Goal: Understand process/instructions

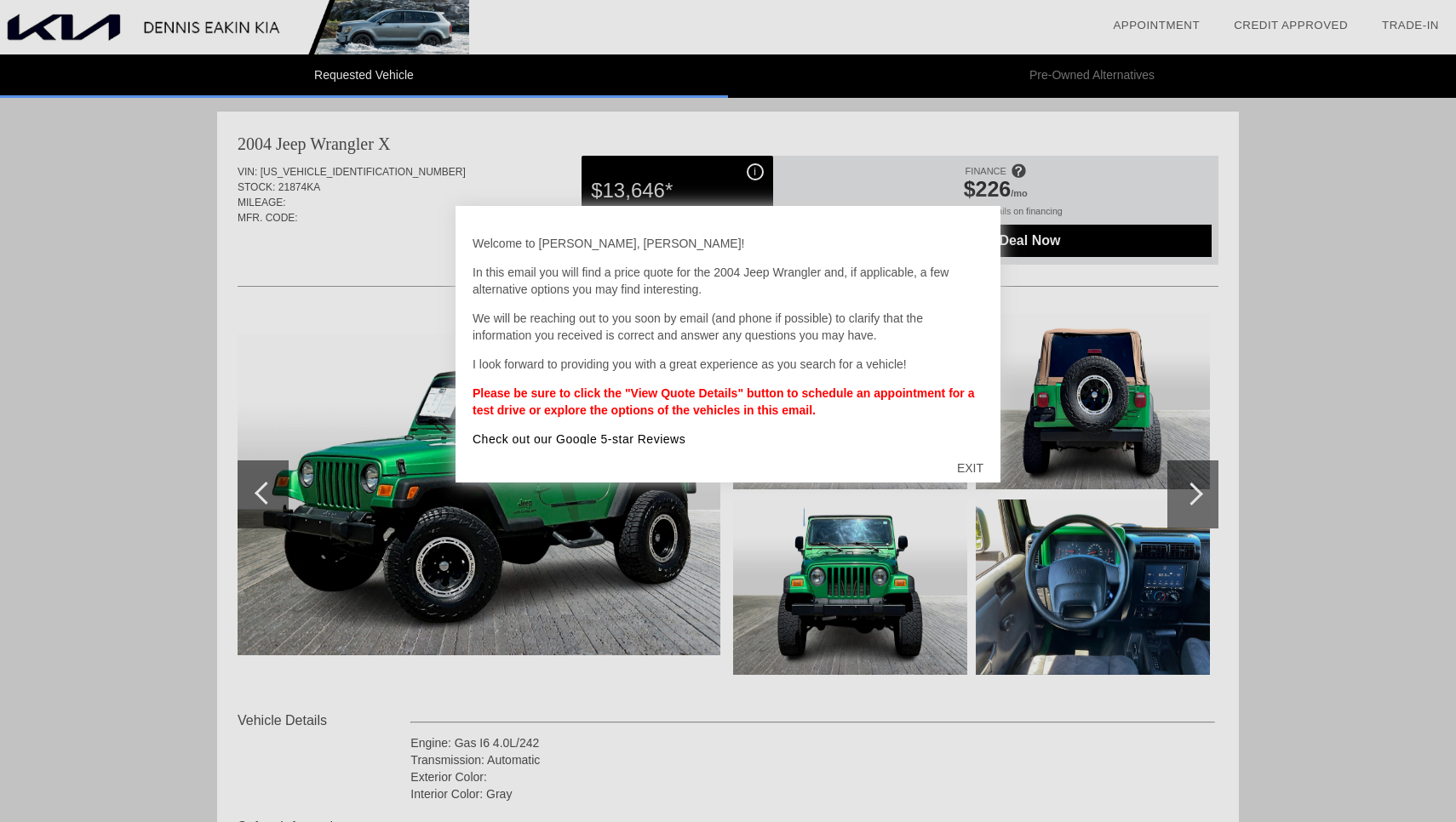
click at [1310, 125] on div at bounding box center [728, 411] width 1456 height 822
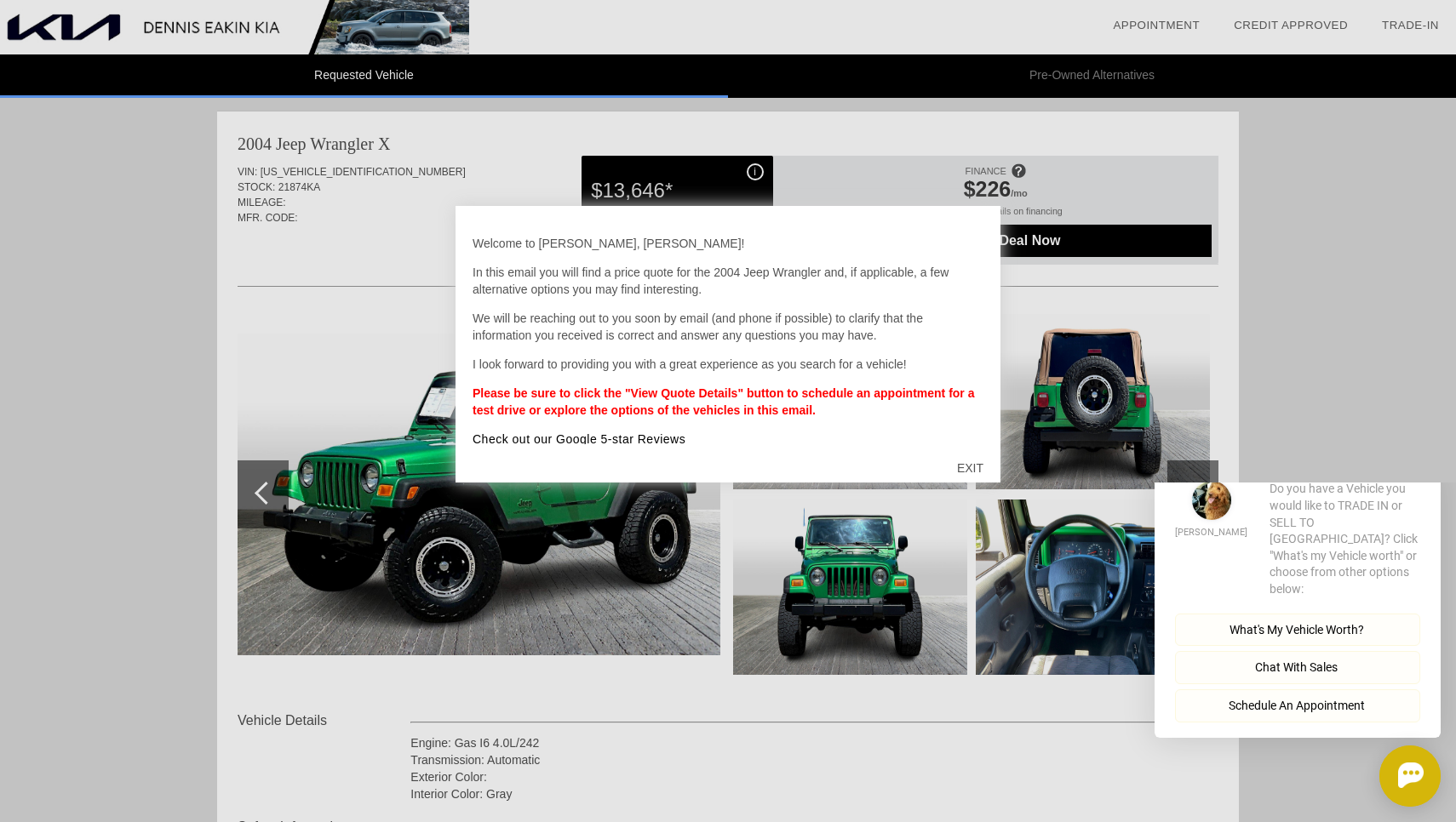
click at [972, 459] on div "EXIT" at bounding box center [970, 468] width 61 height 52
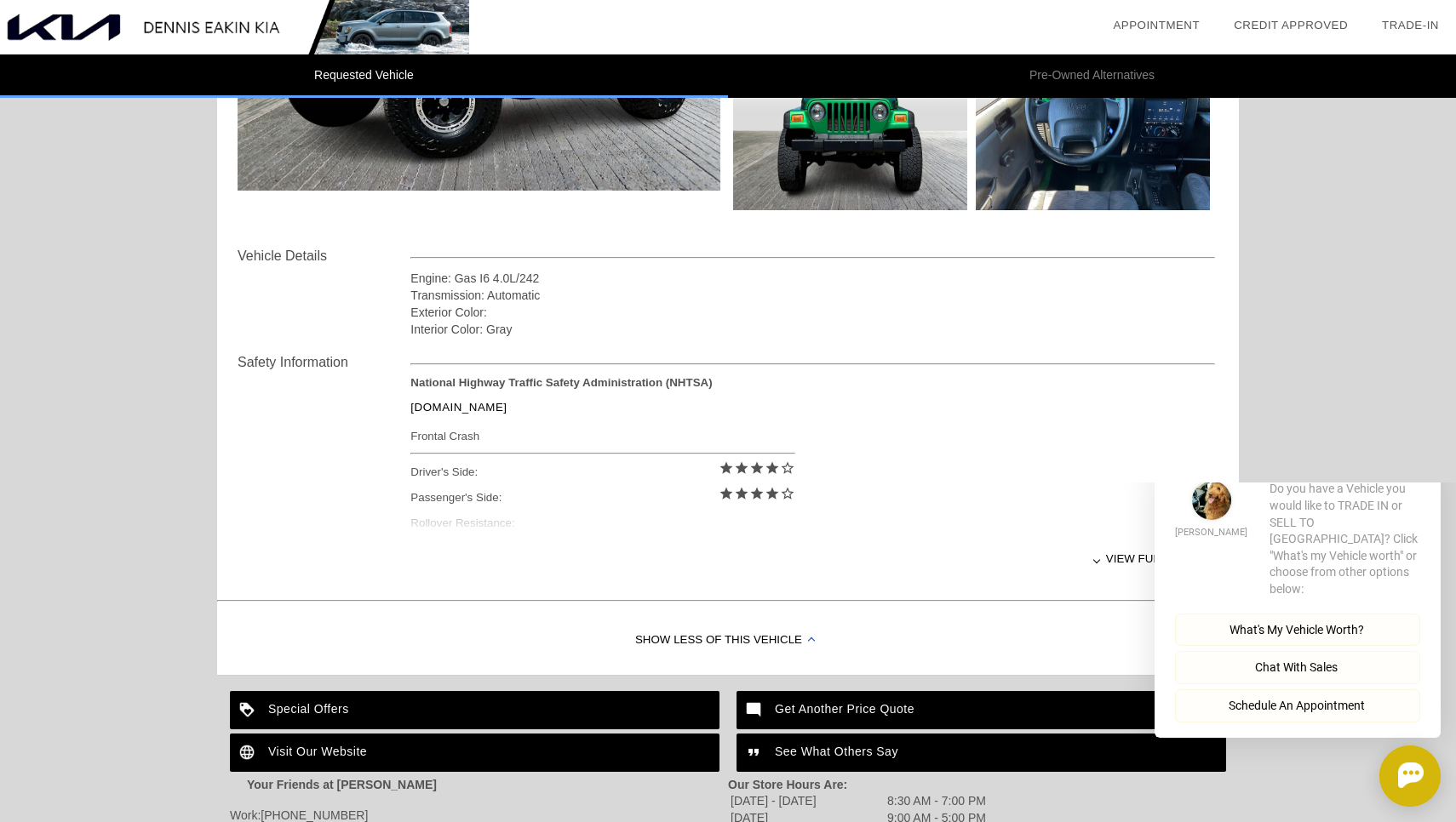
scroll to position [469, 0]
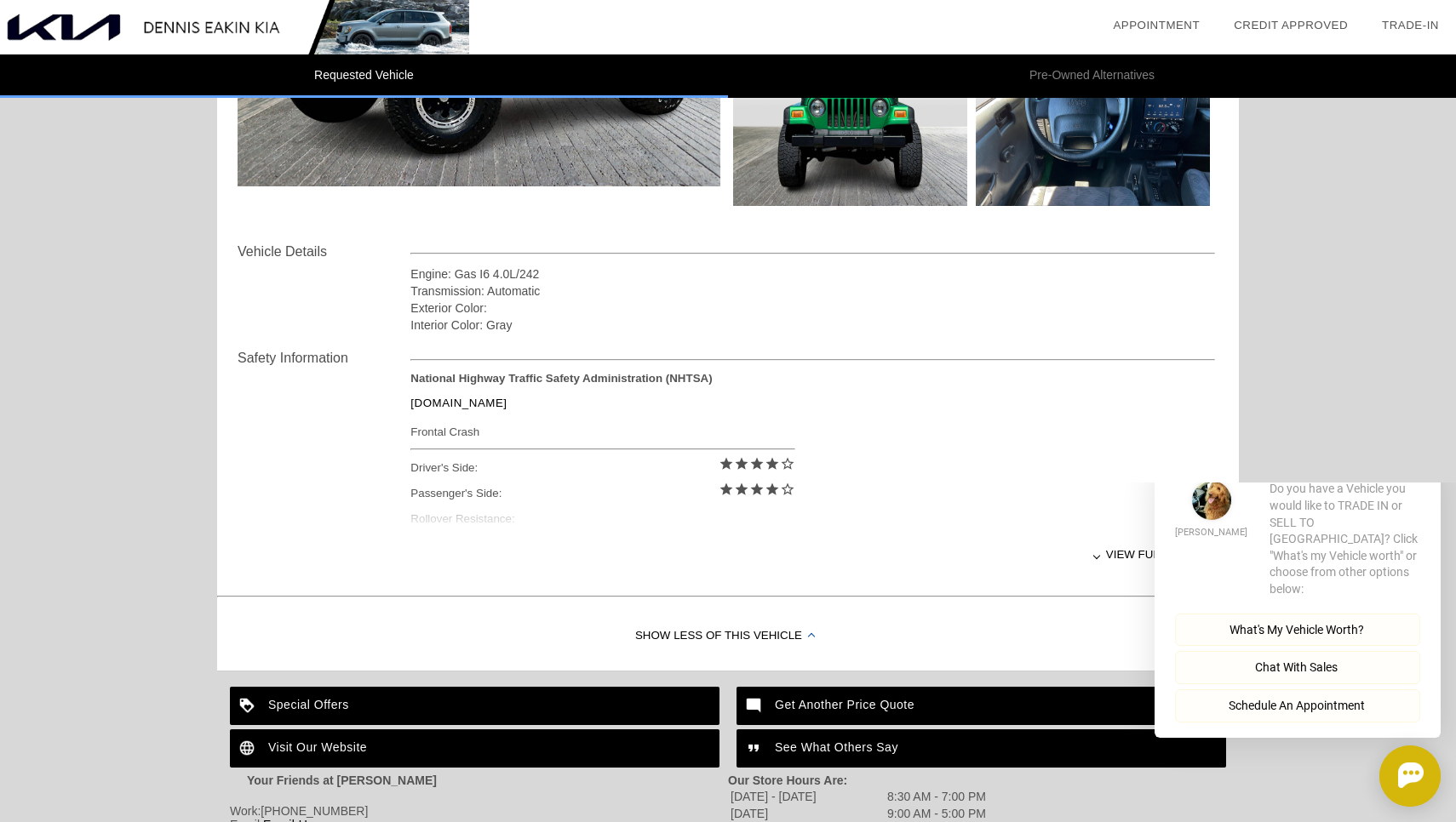
click at [1108, 554] on div "View full details" at bounding box center [812, 554] width 804 height 42
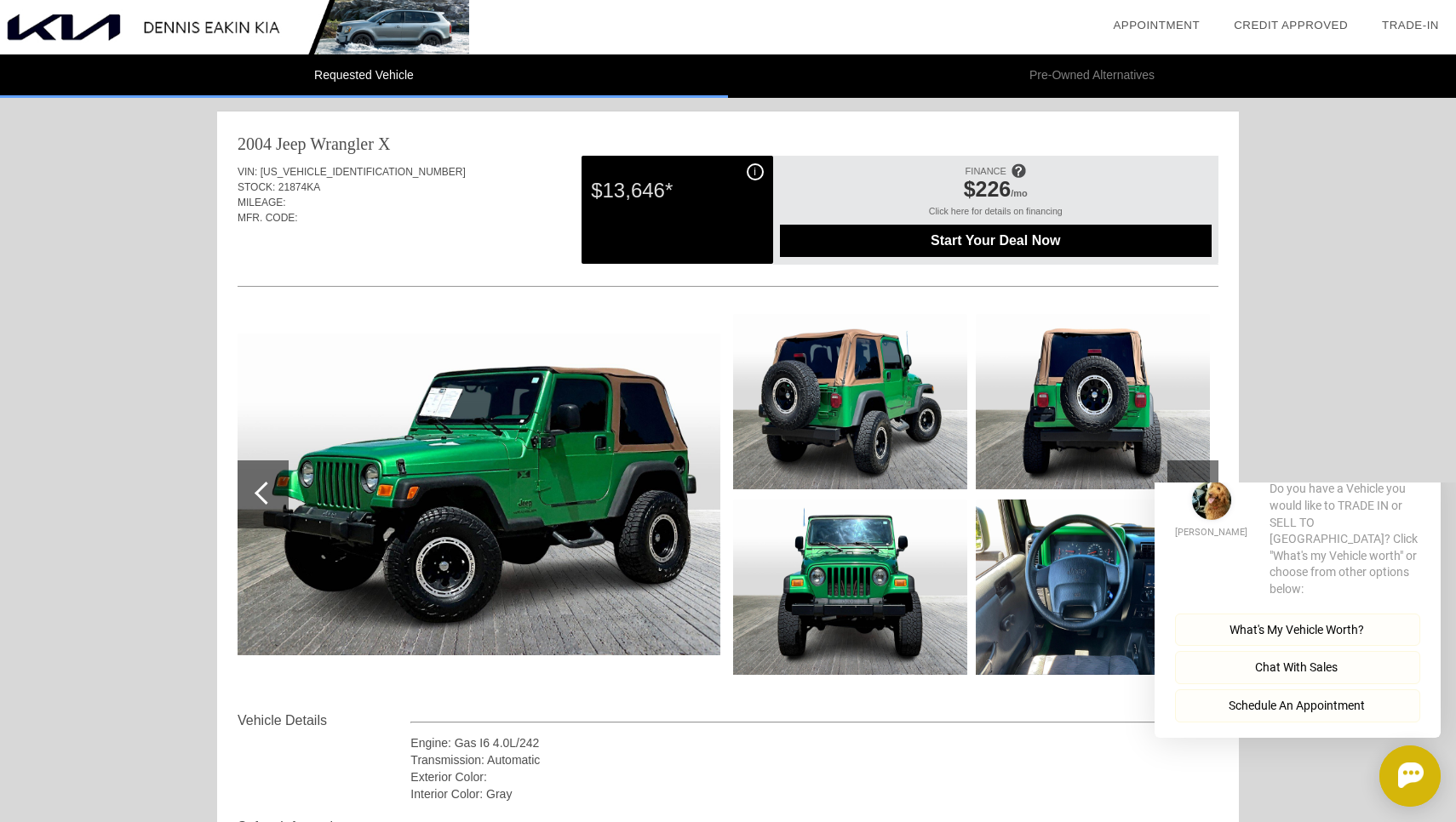
scroll to position [0, 0]
click at [1004, 537] on img at bounding box center [1093, 587] width 234 height 176
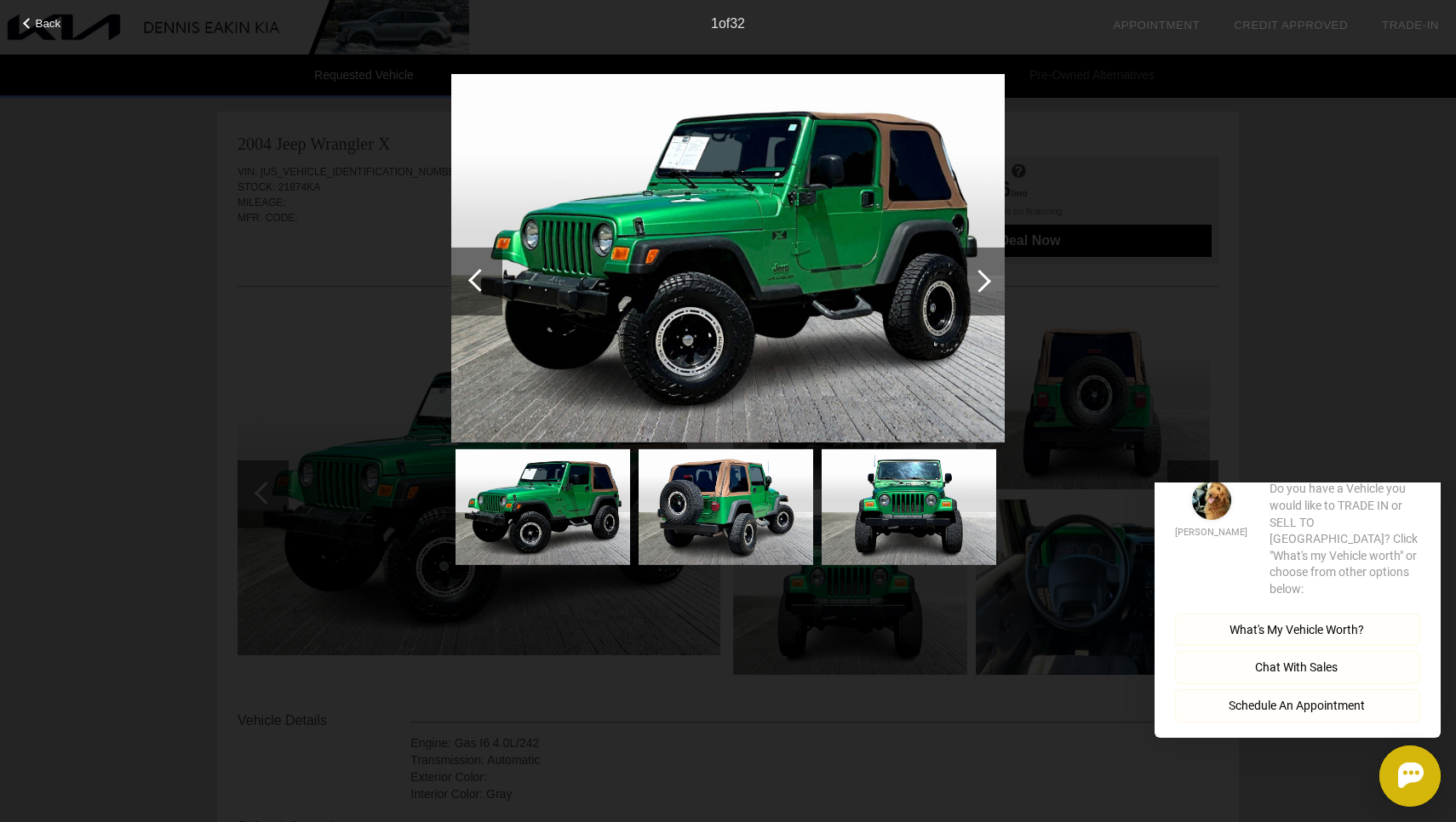
click at [985, 280] on div at bounding box center [979, 280] width 23 height 23
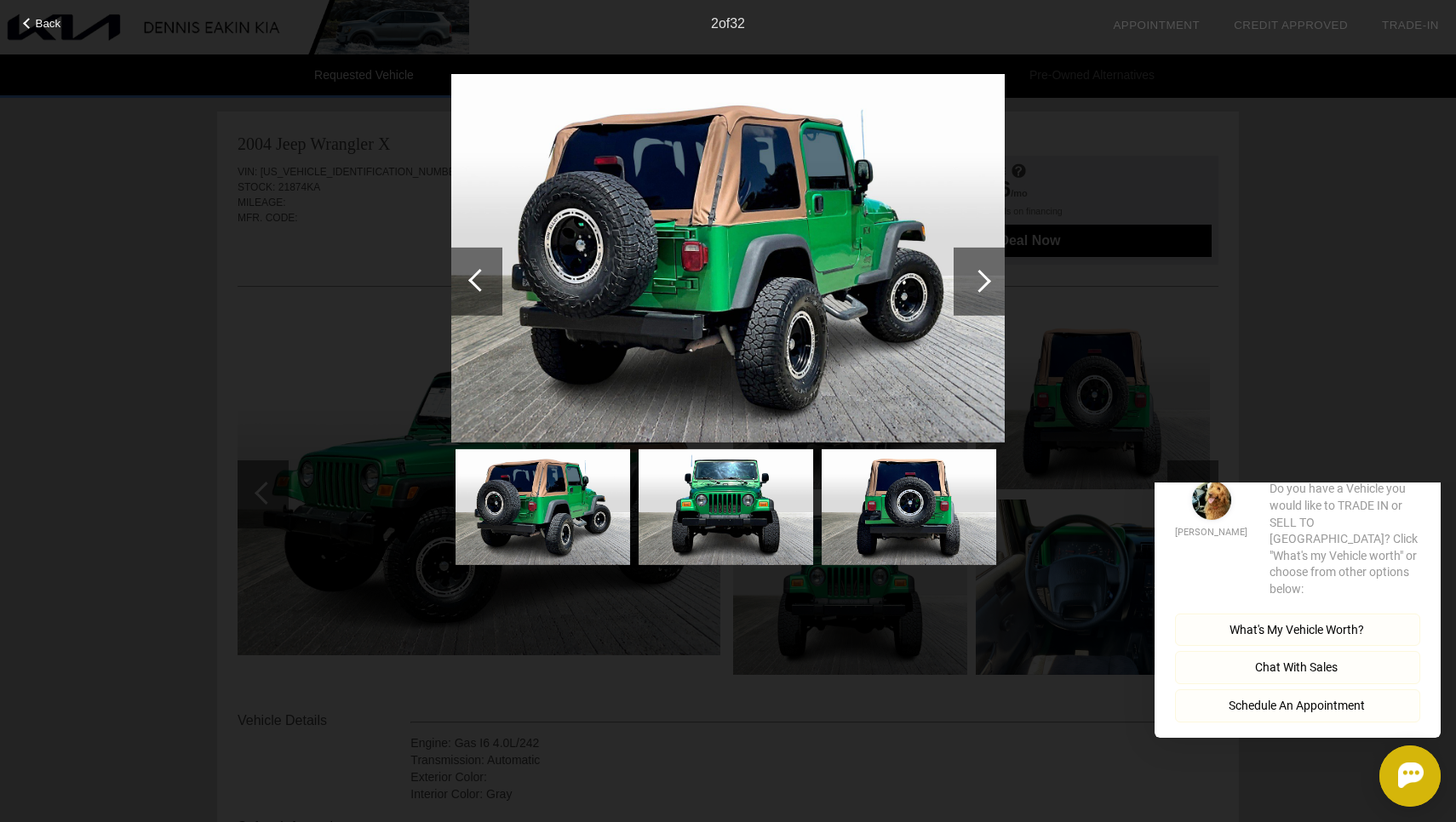
click at [985, 280] on div at bounding box center [979, 280] width 23 height 23
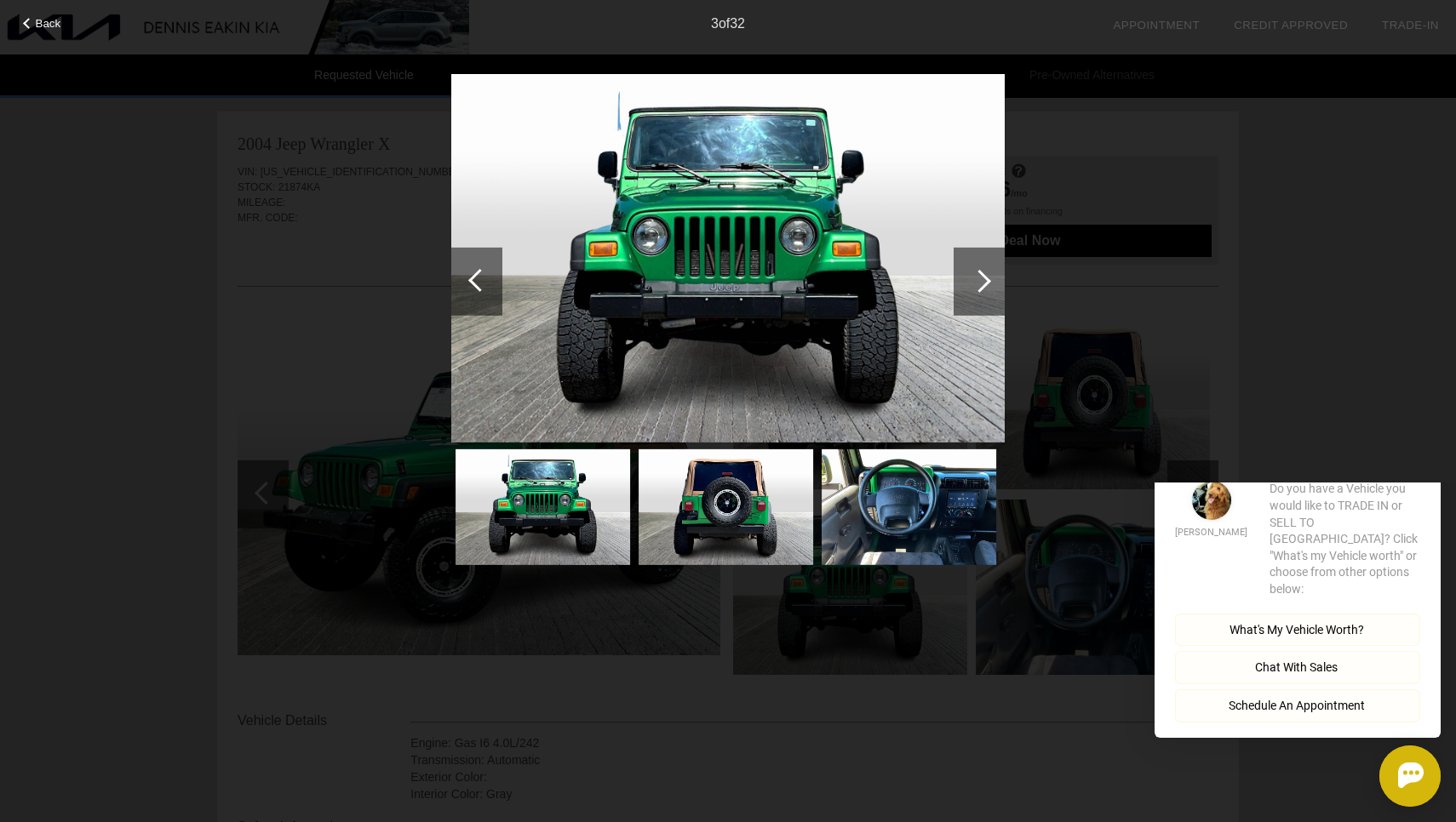
click at [985, 280] on div at bounding box center [979, 280] width 23 height 23
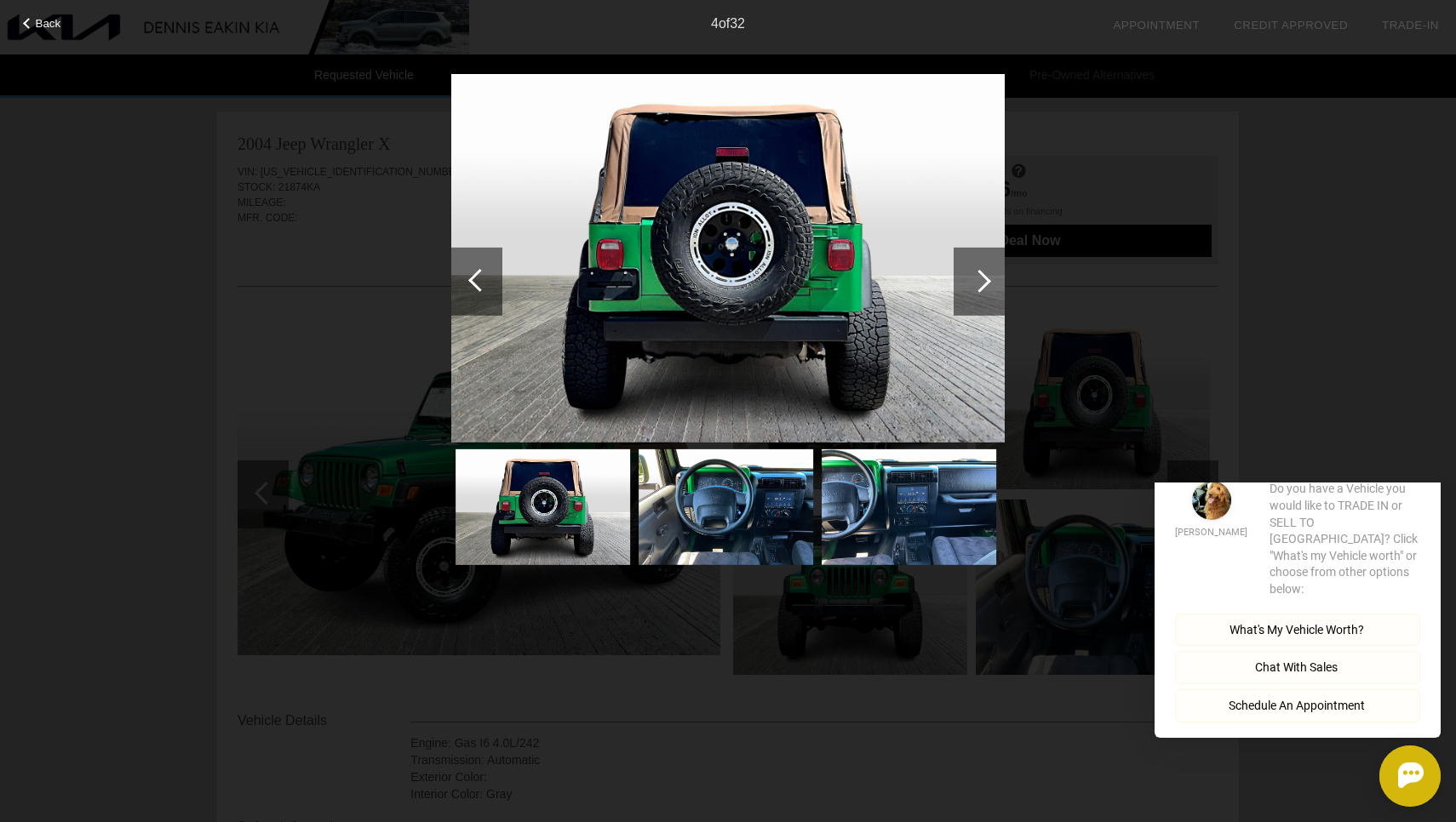
click at [985, 280] on div at bounding box center [979, 280] width 23 height 23
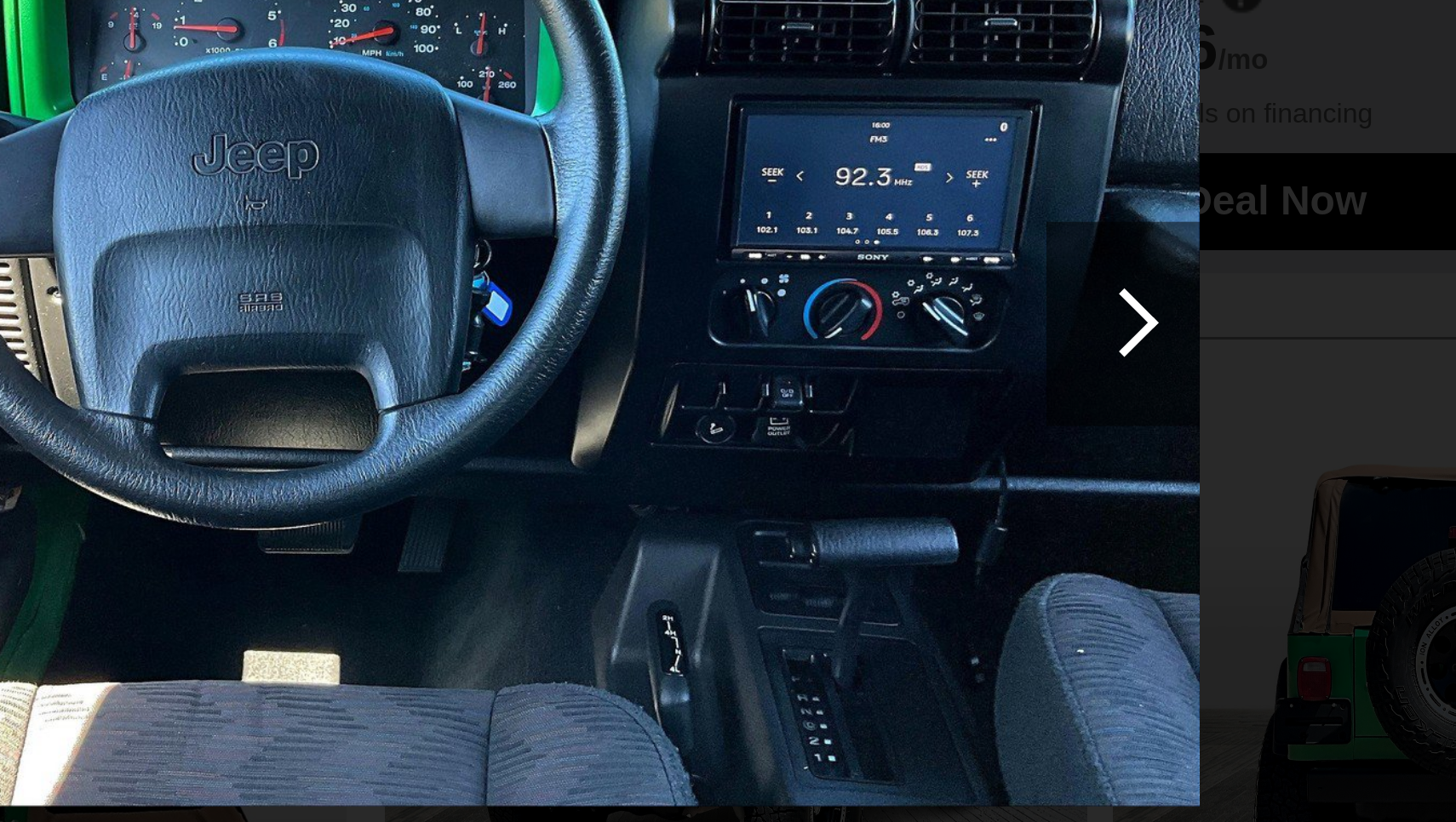
click at [968, 269] on div at bounding box center [979, 280] width 23 height 23
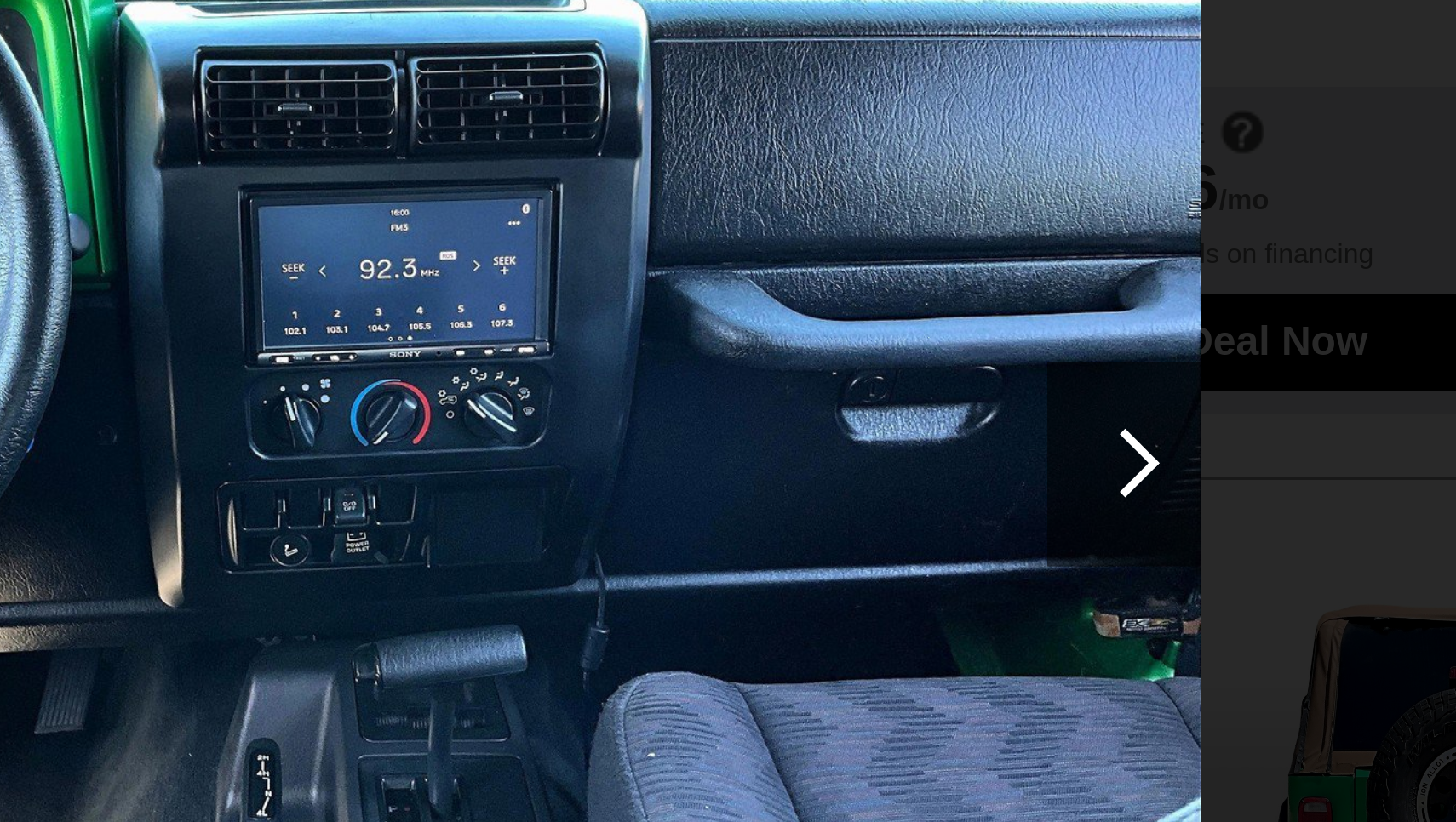
click at [968, 269] on div at bounding box center [979, 280] width 23 height 23
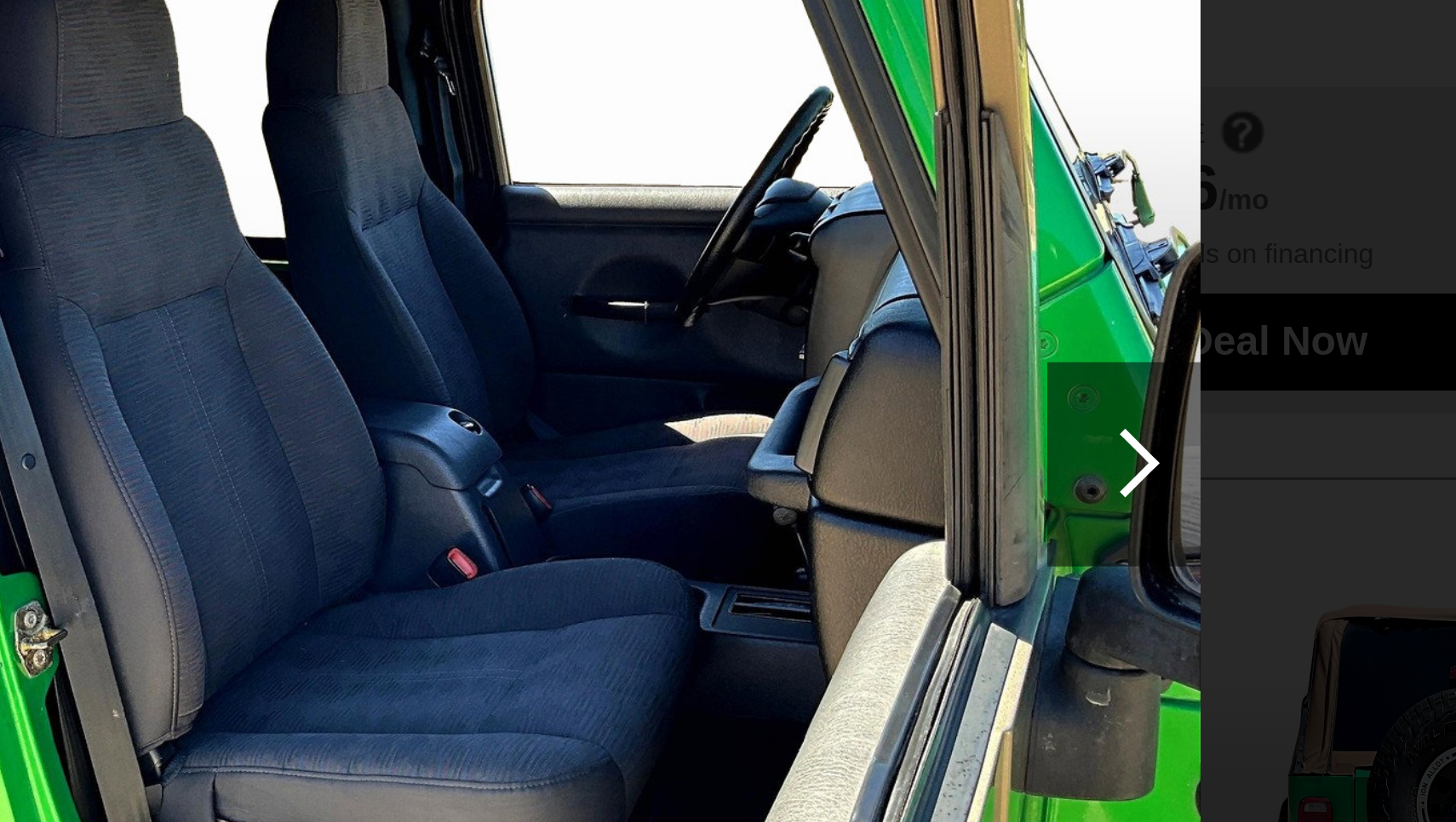
click at [968, 269] on div at bounding box center [979, 280] width 23 height 23
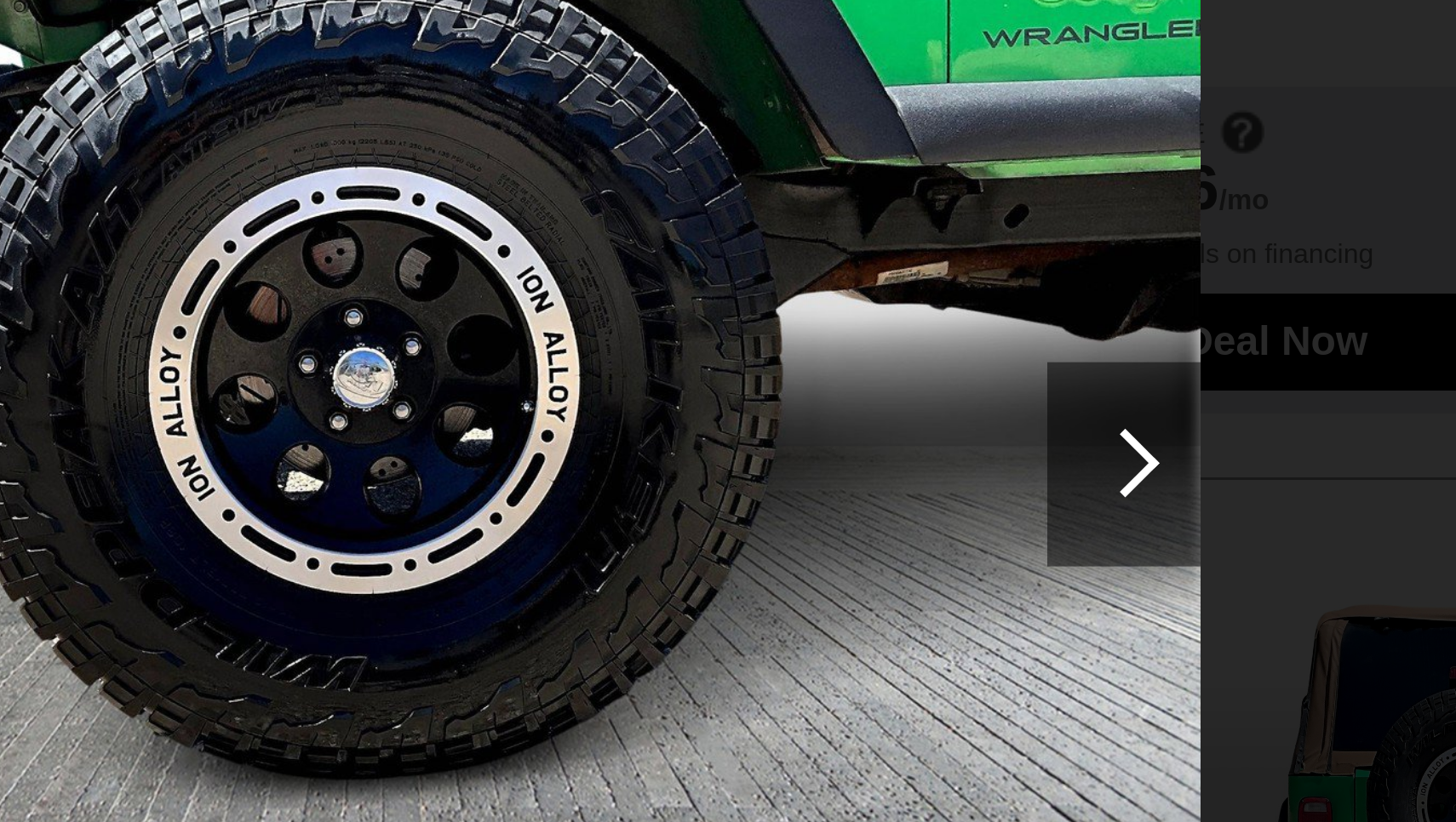
click at [968, 269] on div at bounding box center [979, 280] width 23 height 23
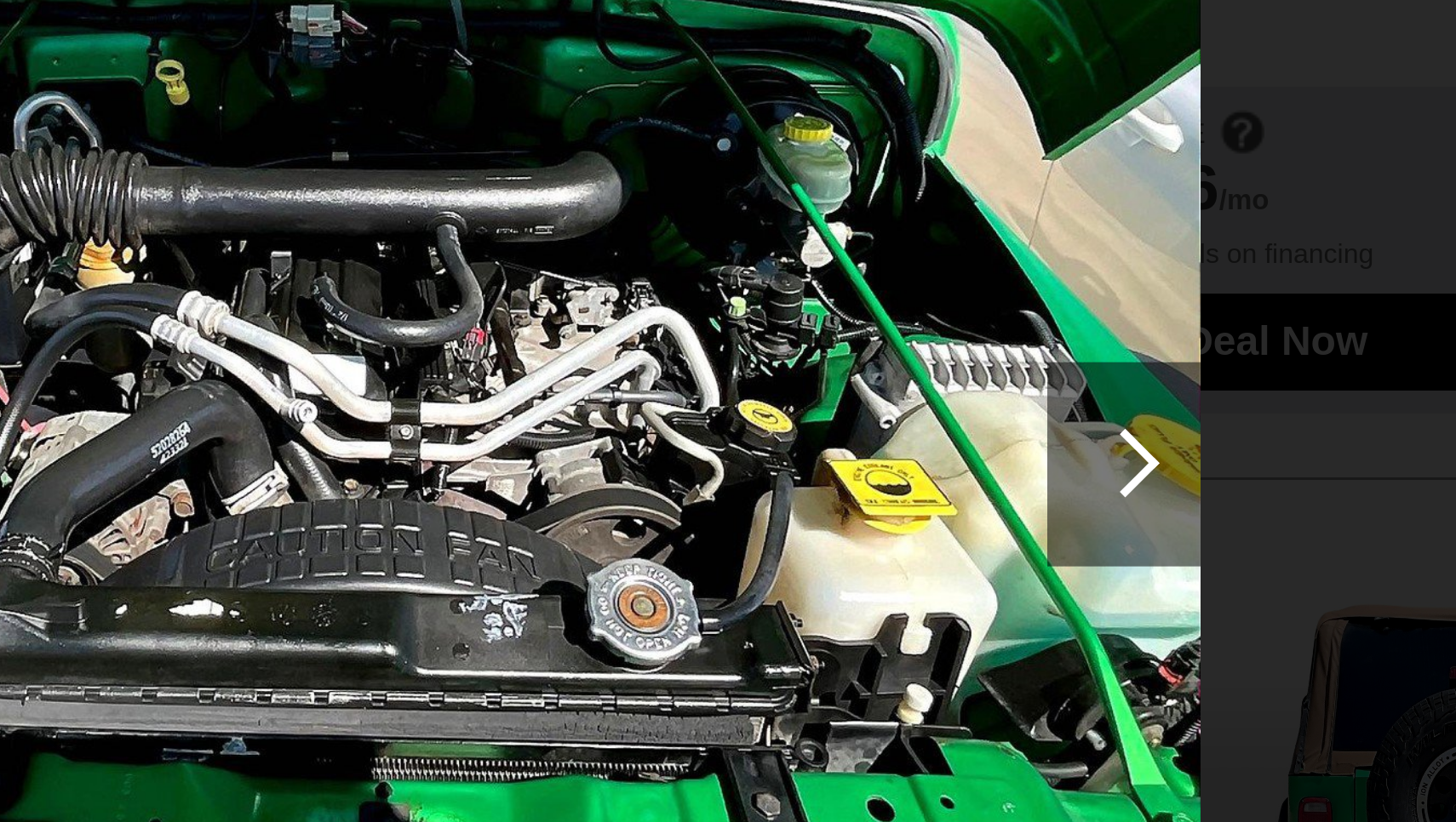
click at [968, 269] on div at bounding box center [979, 280] width 23 height 23
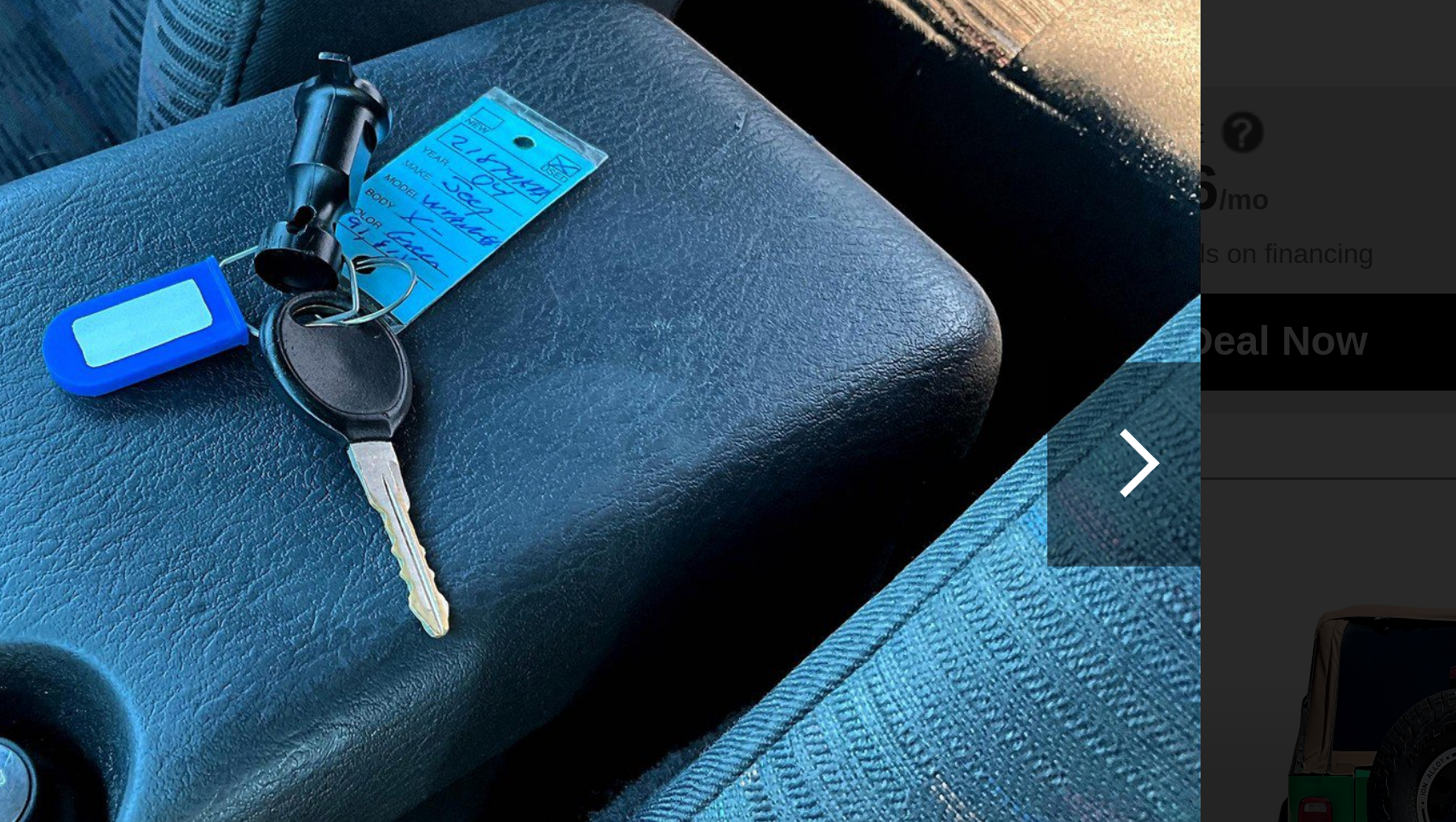
click at [968, 269] on div at bounding box center [979, 280] width 23 height 23
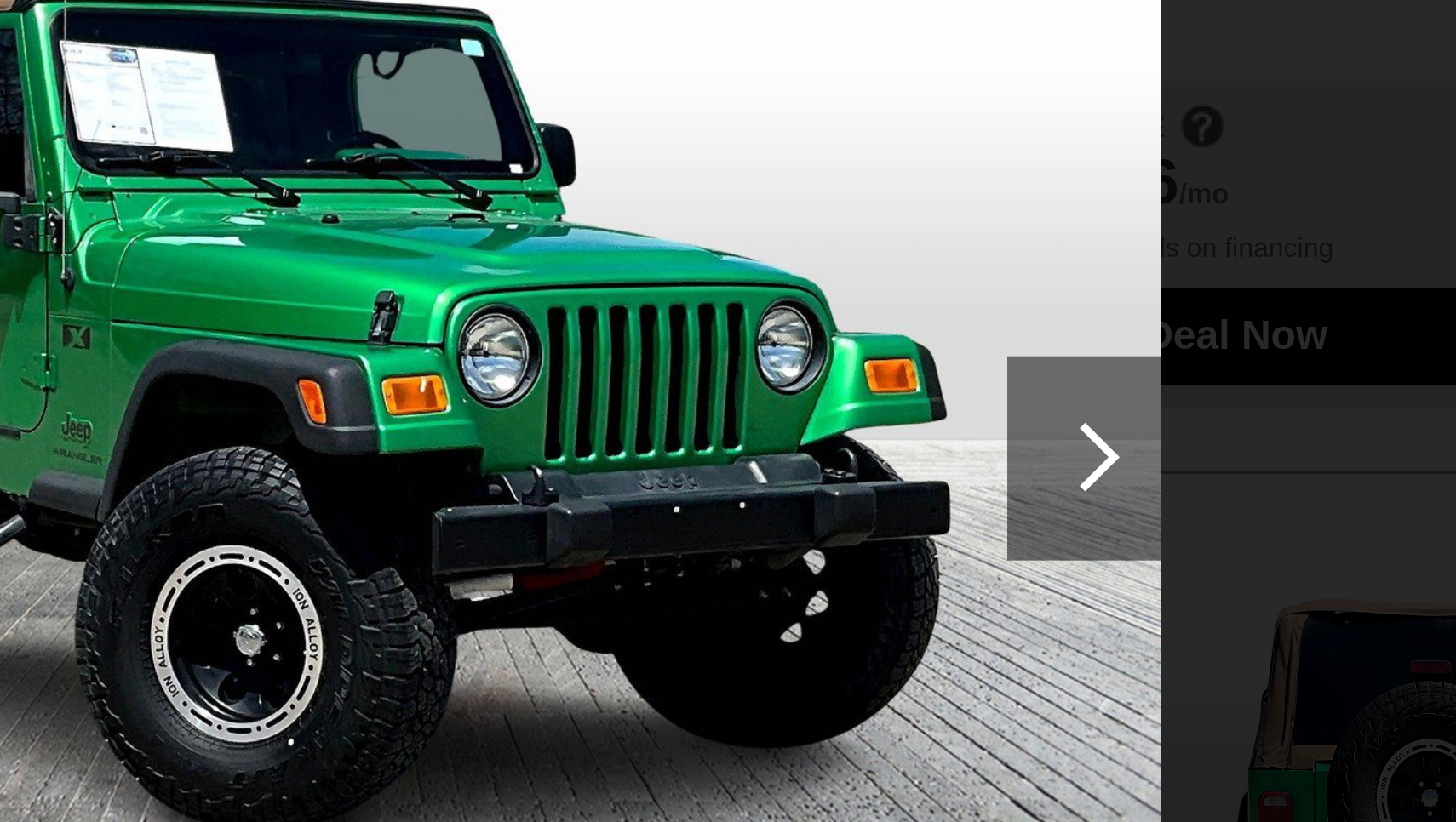
click at [968, 269] on div at bounding box center [979, 280] width 23 height 23
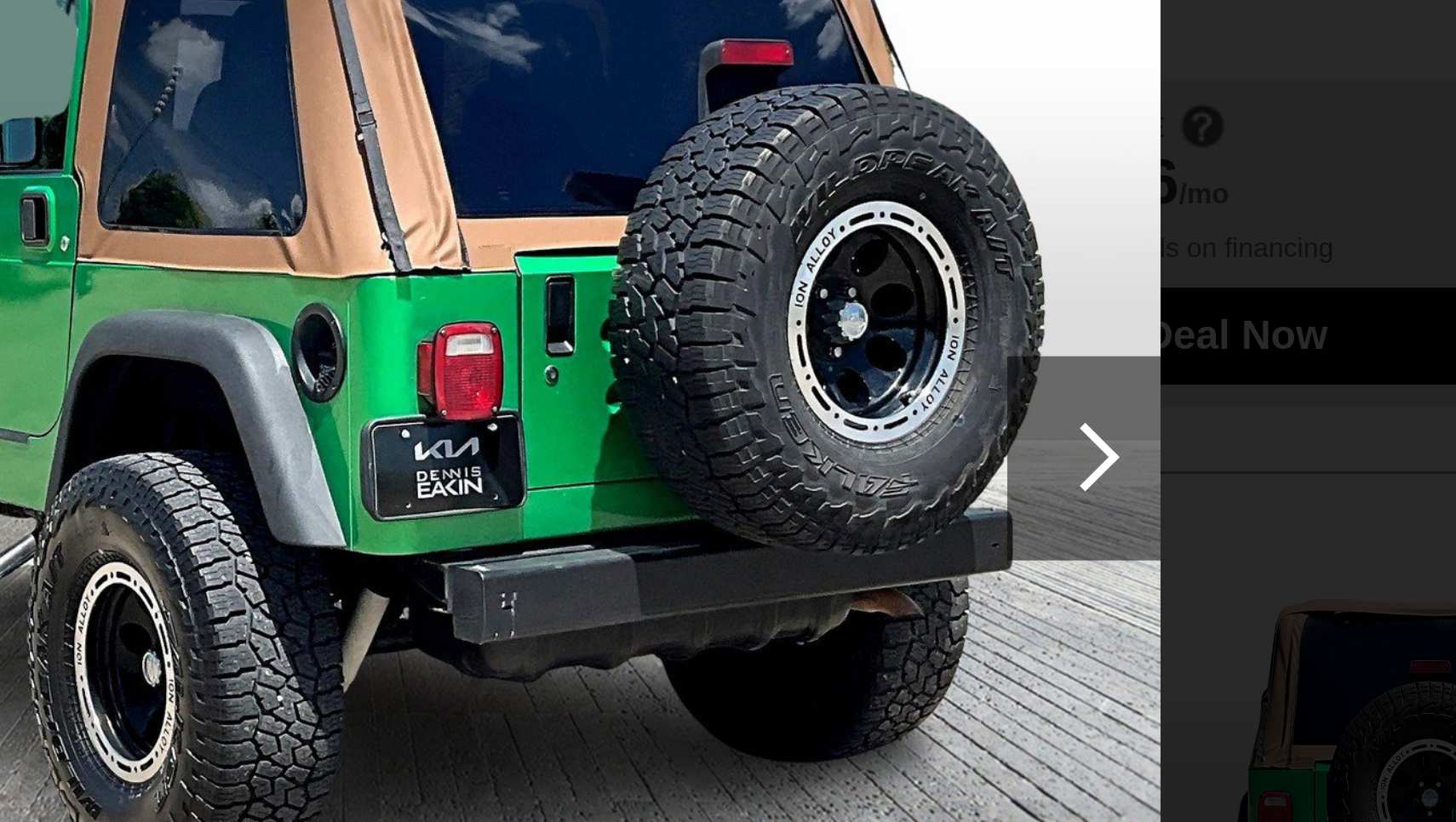
click at [968, 269] on div at bounding box center [979, 280] width 23 height 23
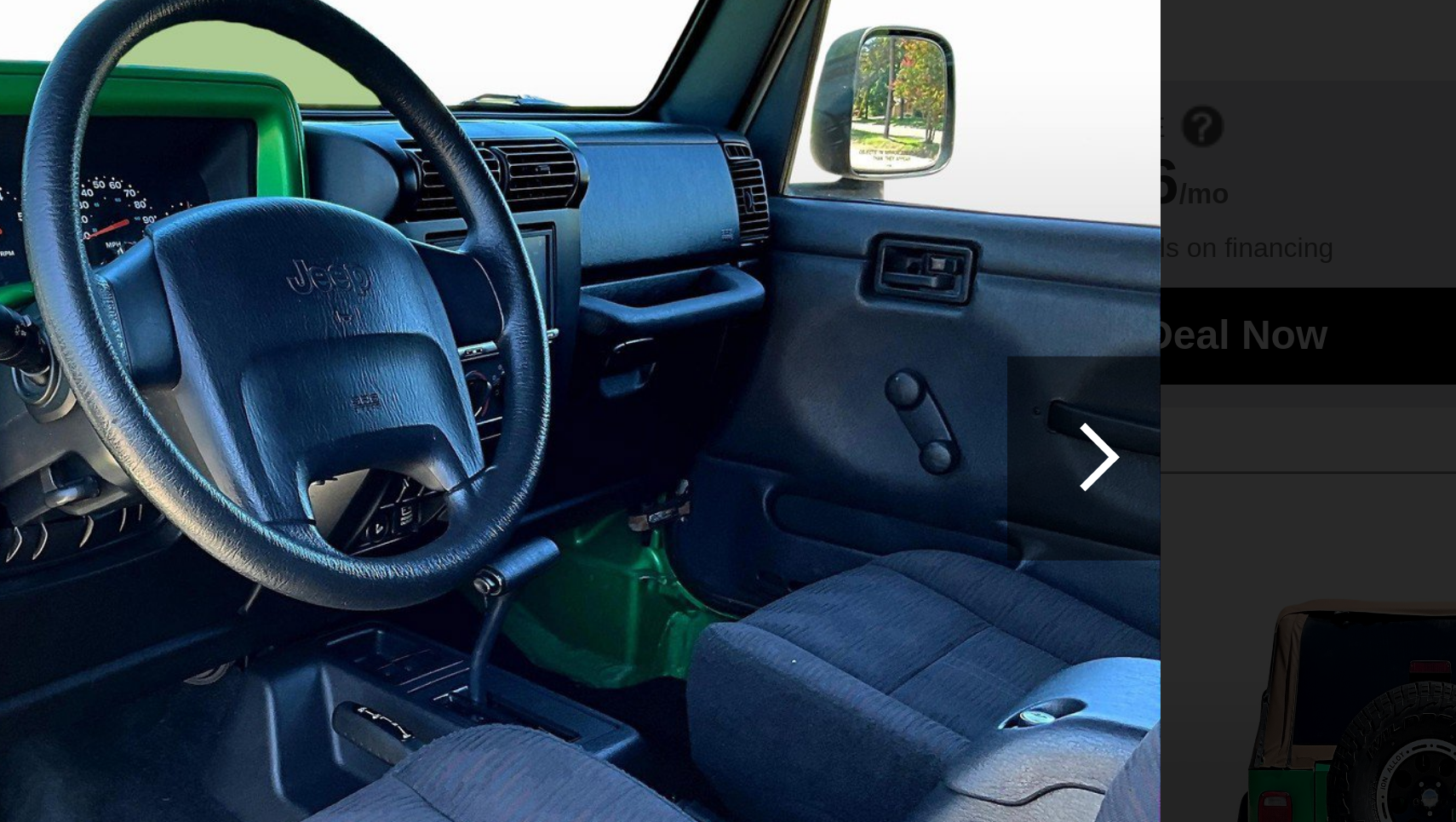
click at [968, 269] on div at bounding box center [979, 280] width 23 height 23
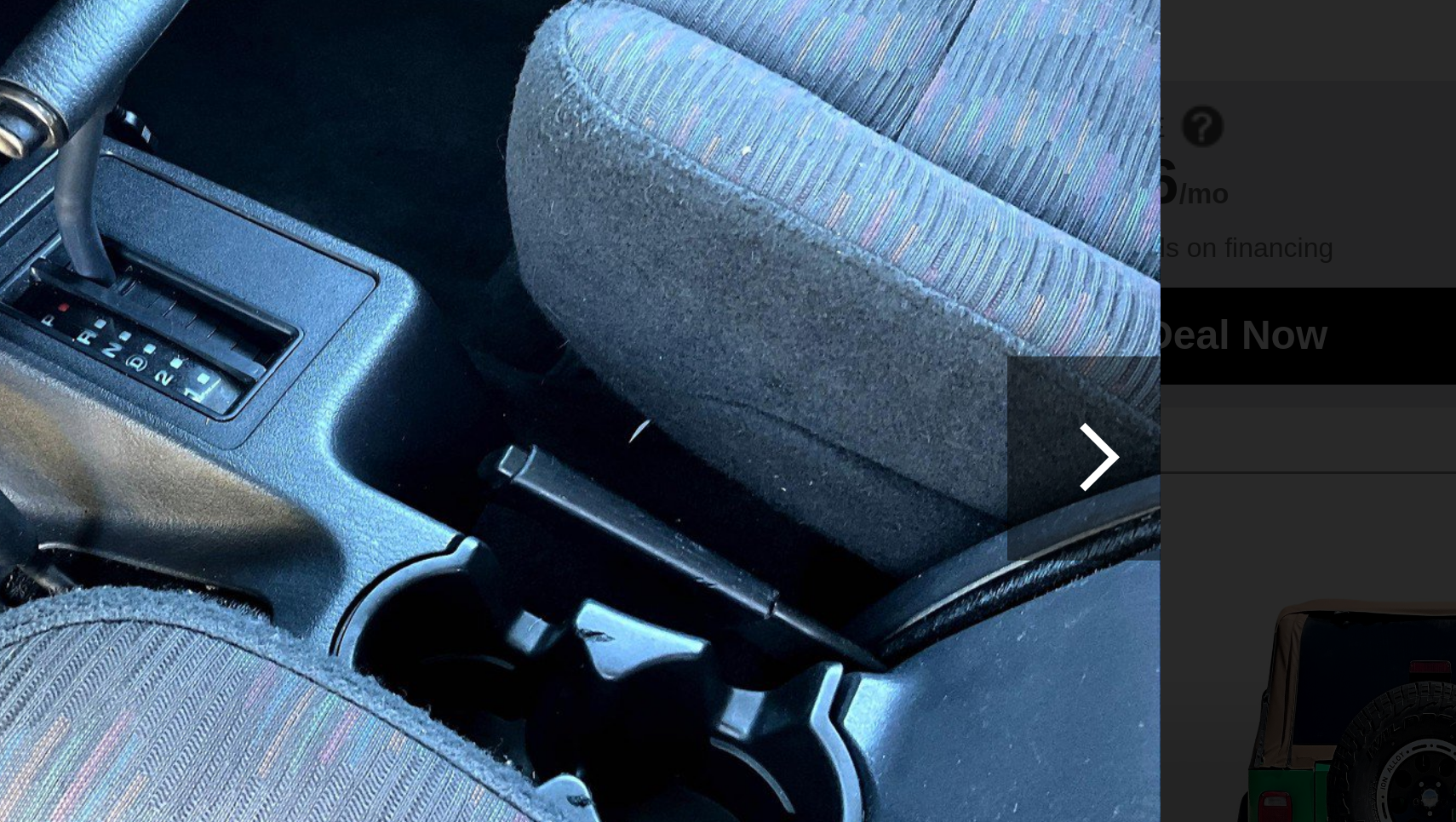
click at [968, 269] on div at bounding box center [979, 280] width 23 height 23
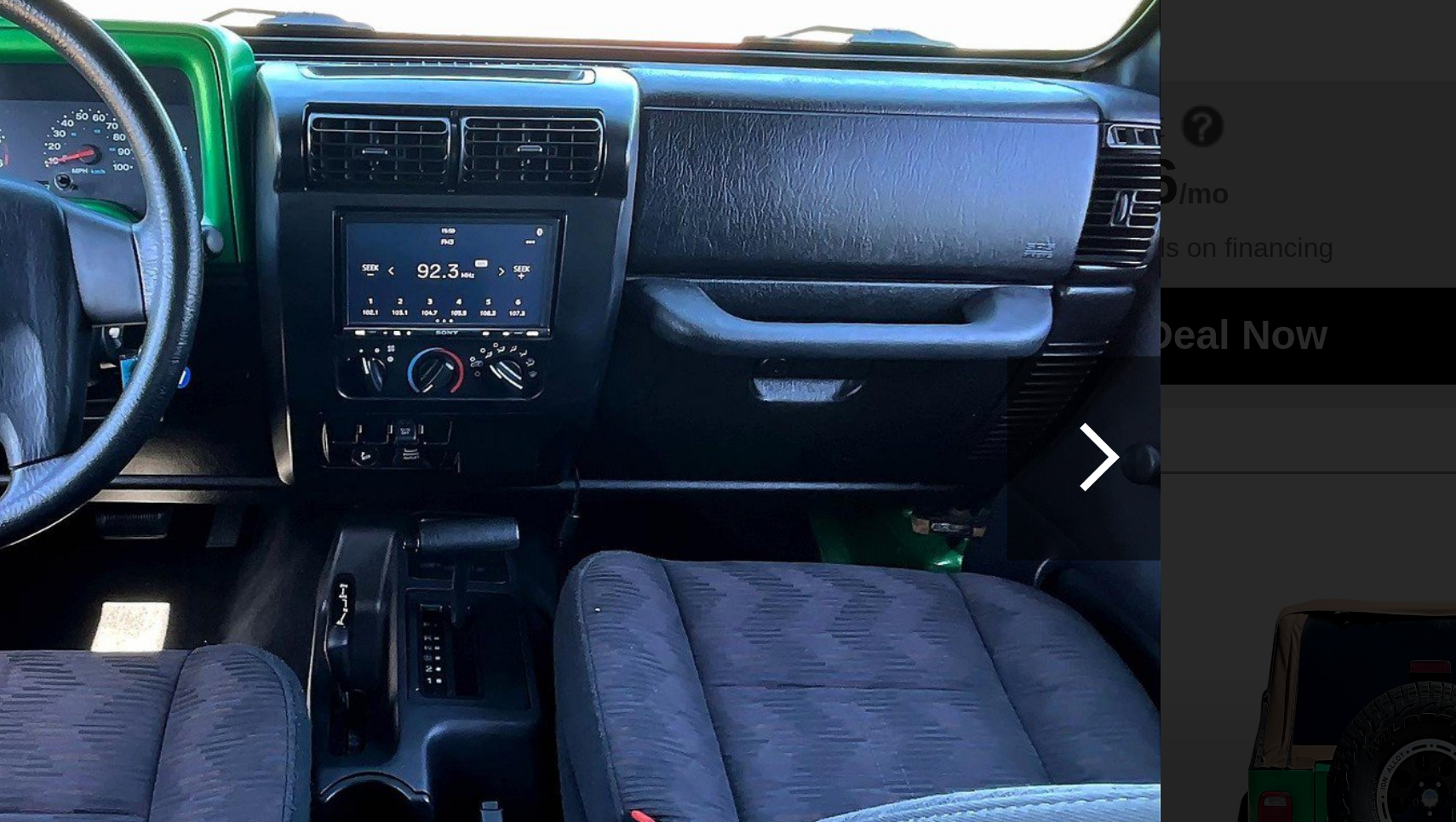
click at [451, 125] on img at bounding box center [728, 258] width 553 height 369
click at [451, 130] on img at bounding box center [728, 258] width 553 height 369
click at [968, 269] on div at bounding box center [979, 280] width 23 height 23
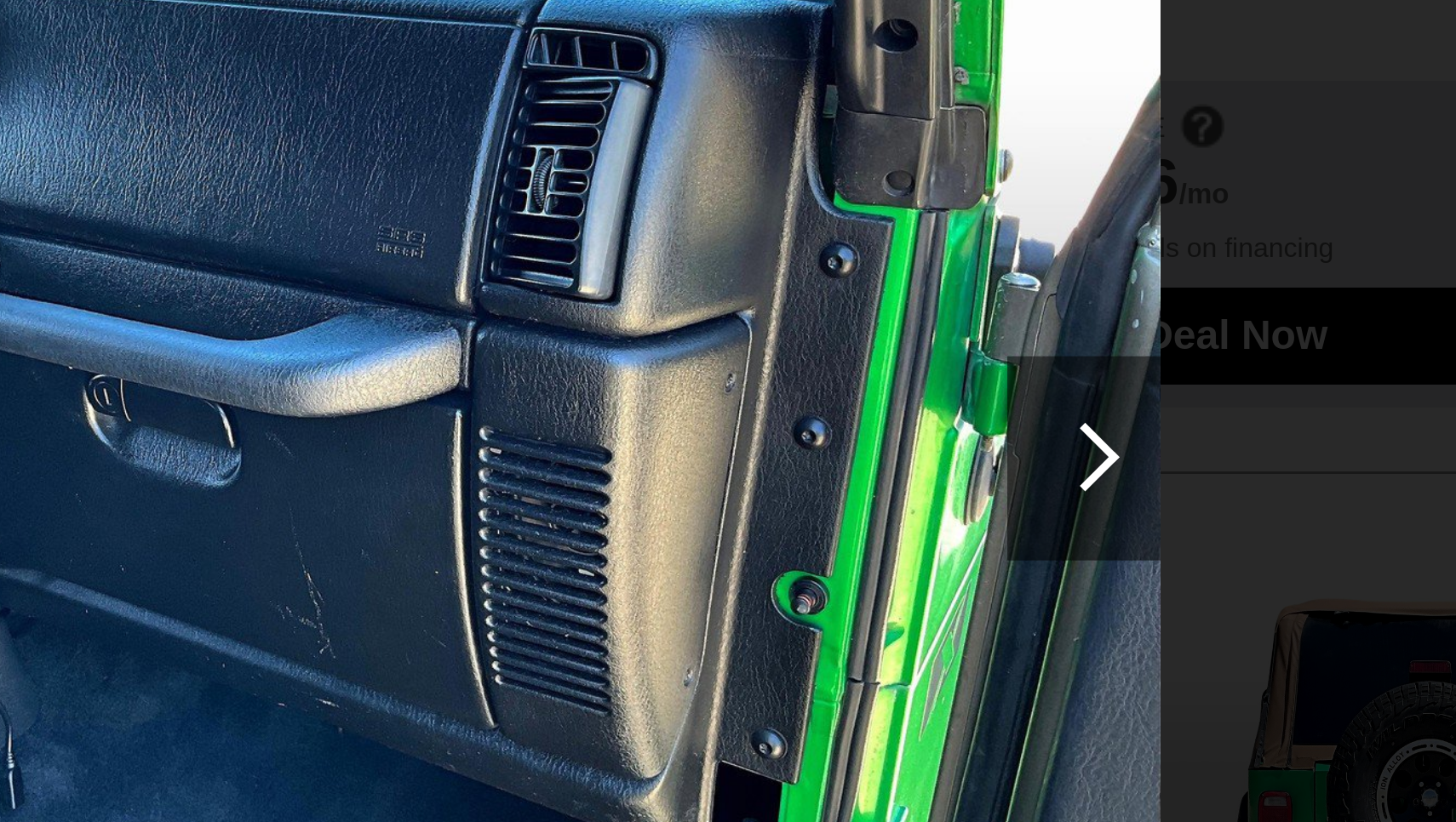
click at [968, 269] on div at bounding box center [979, 280] width 23 height 23
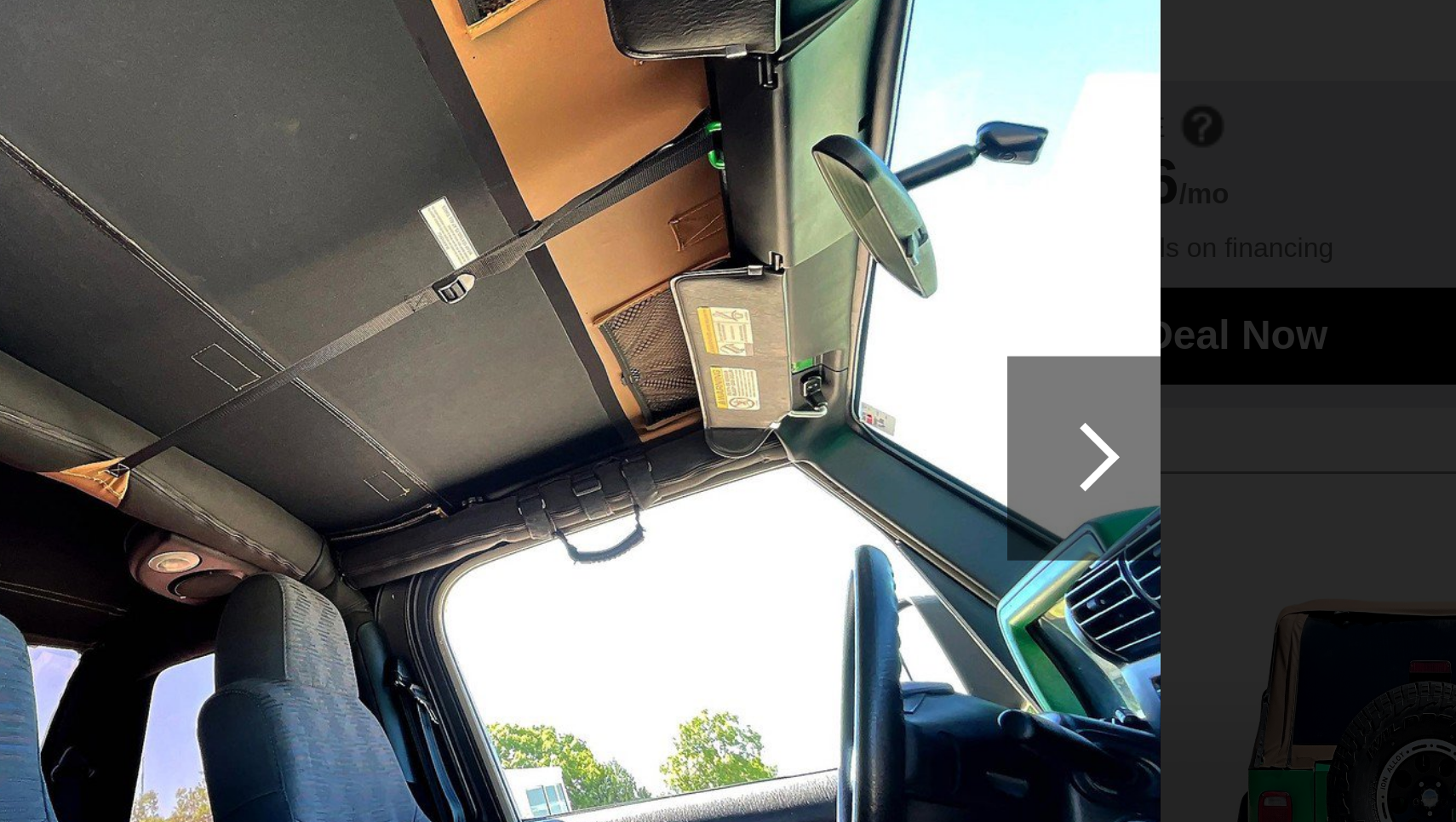
click at [968, 269] on div at bounding box center [979, 280] width 23 height 23
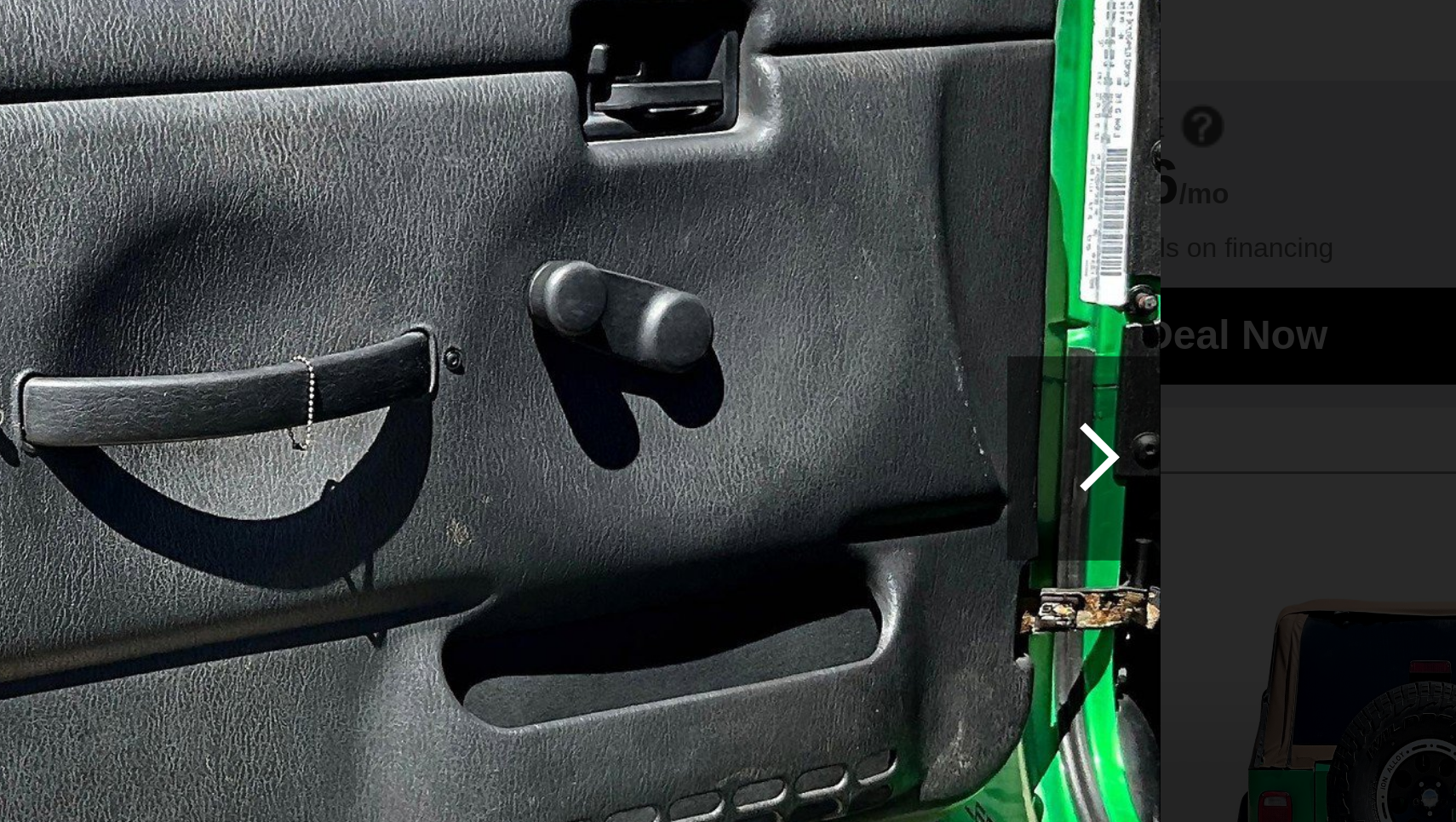
click at [968, 269] on div at bounding box center [979, 280] width 23 height 23
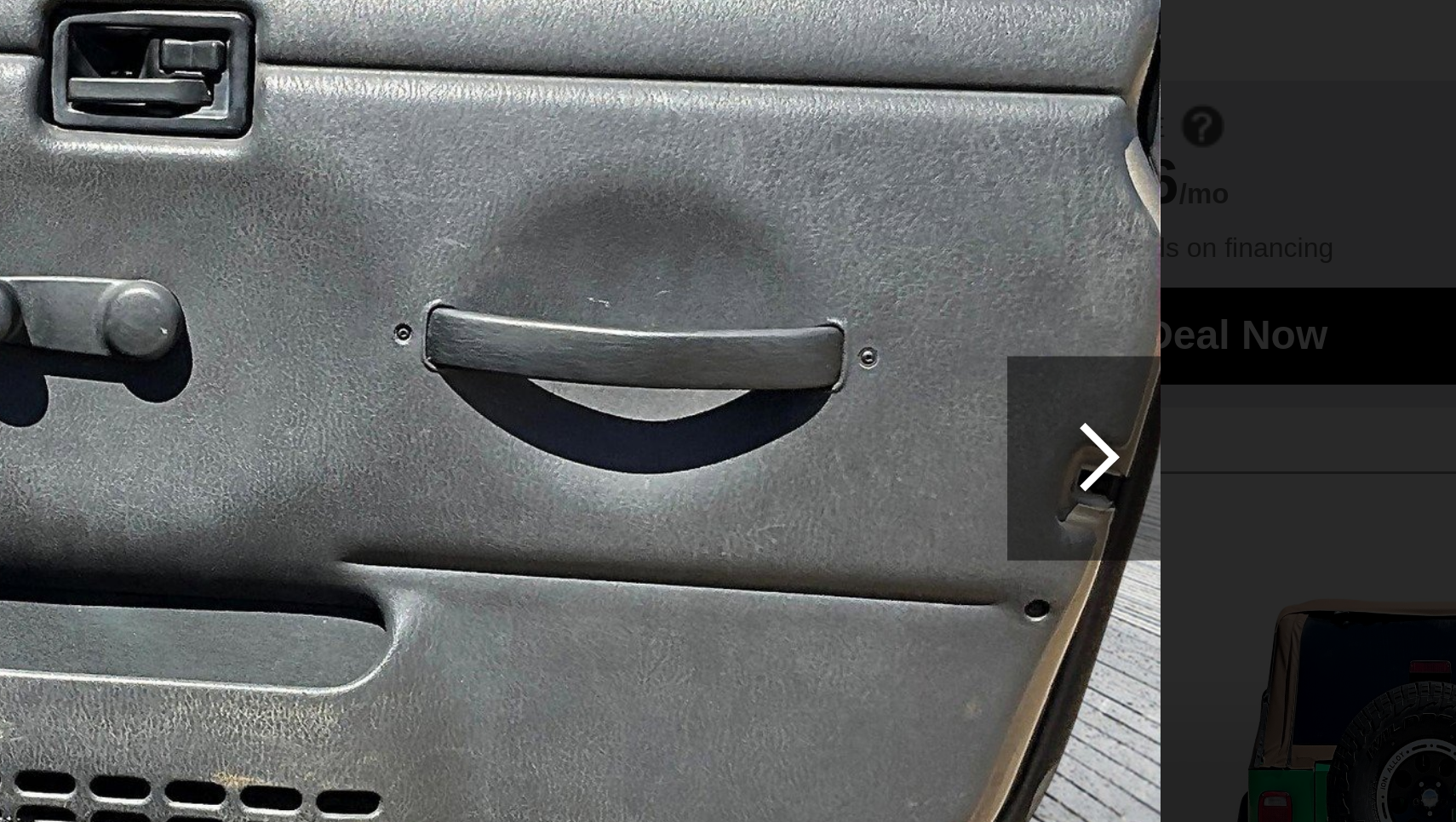
click at [968, 269] on div at bounding box center [979, 280] width 23 height 23
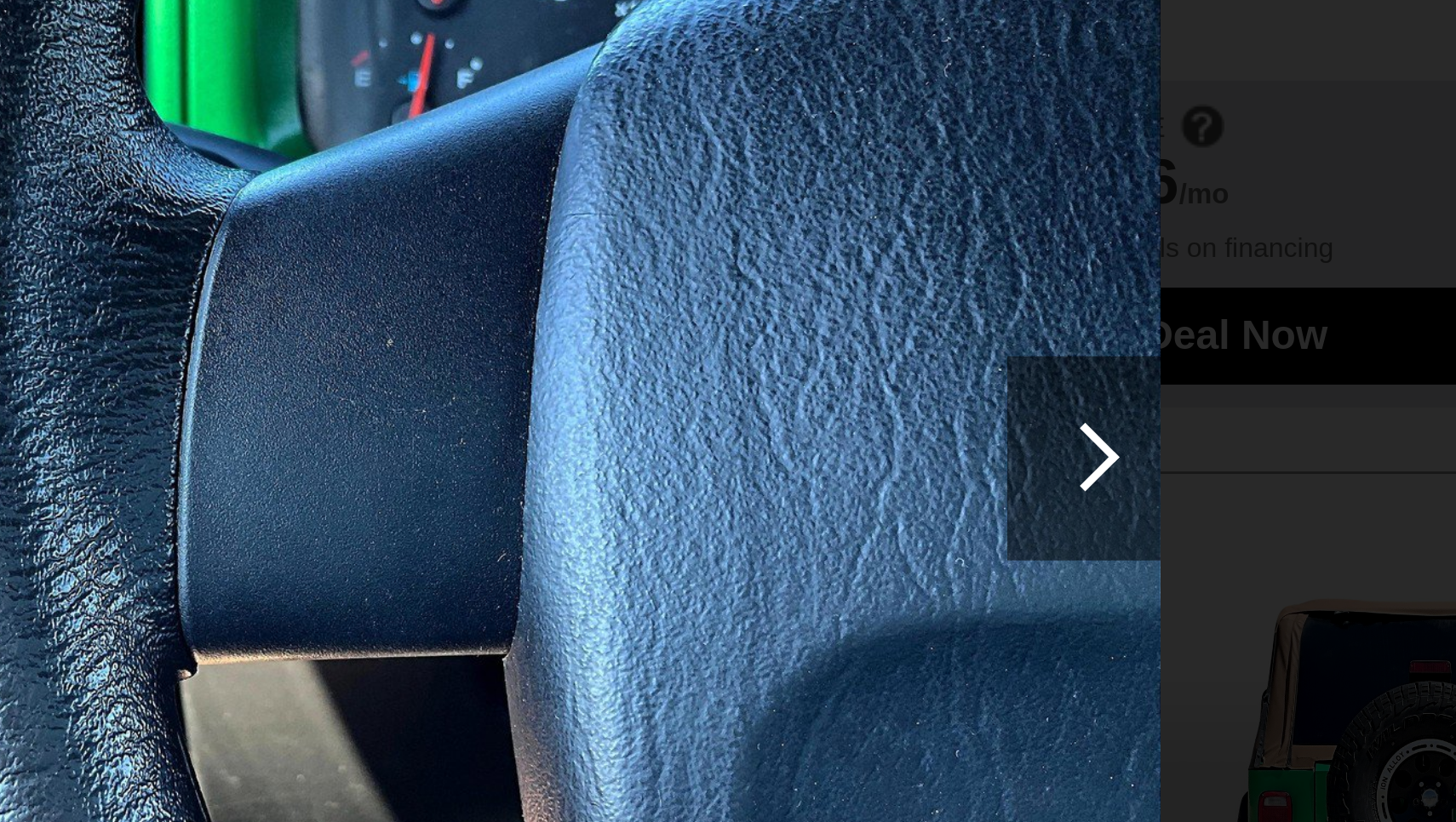
click at [968, 269] on div at bounding box center [979, 280] width 23 height 23
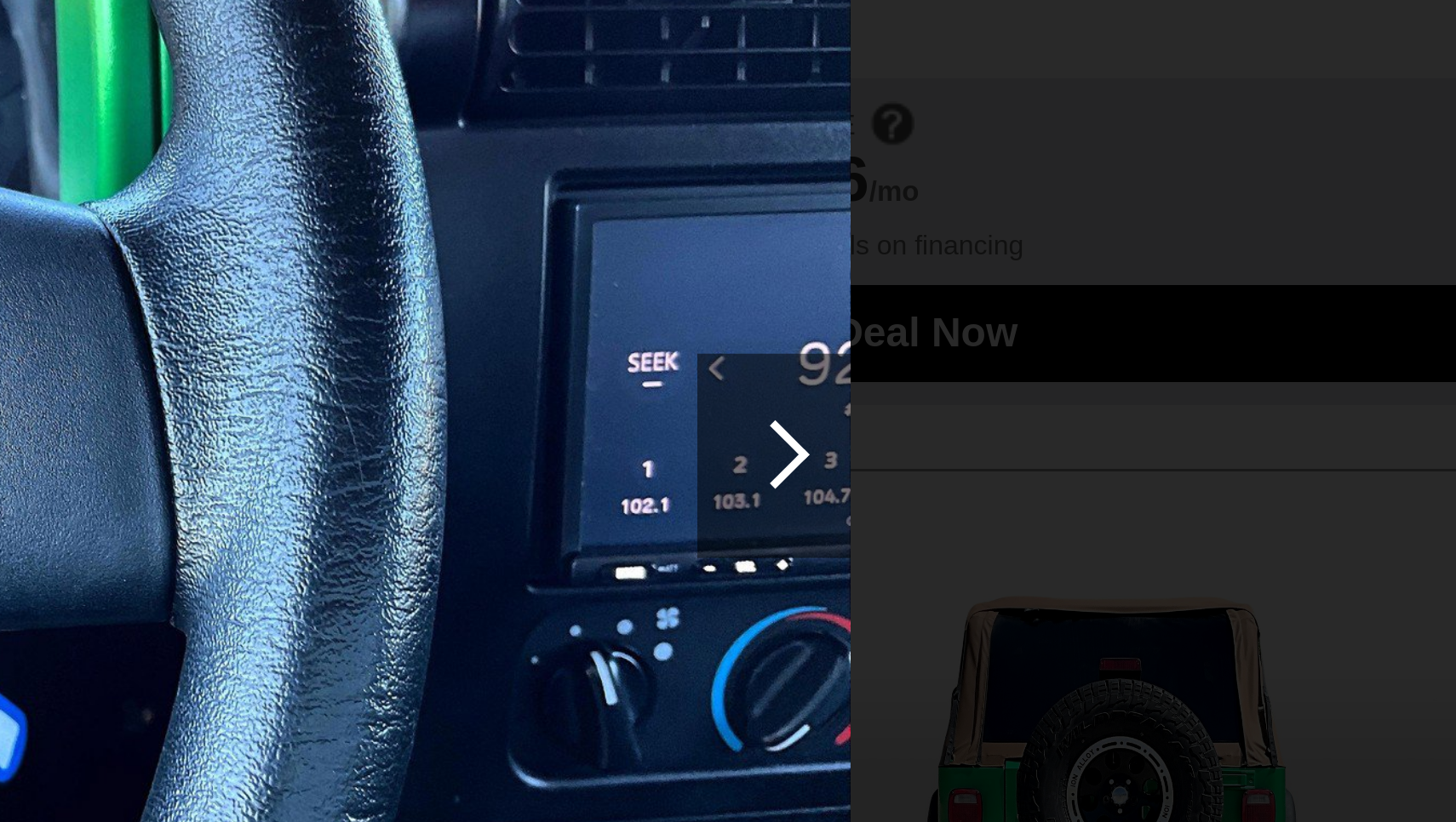
click at [968, 269] on div at bounding box center [979, 280] width 23 height 23
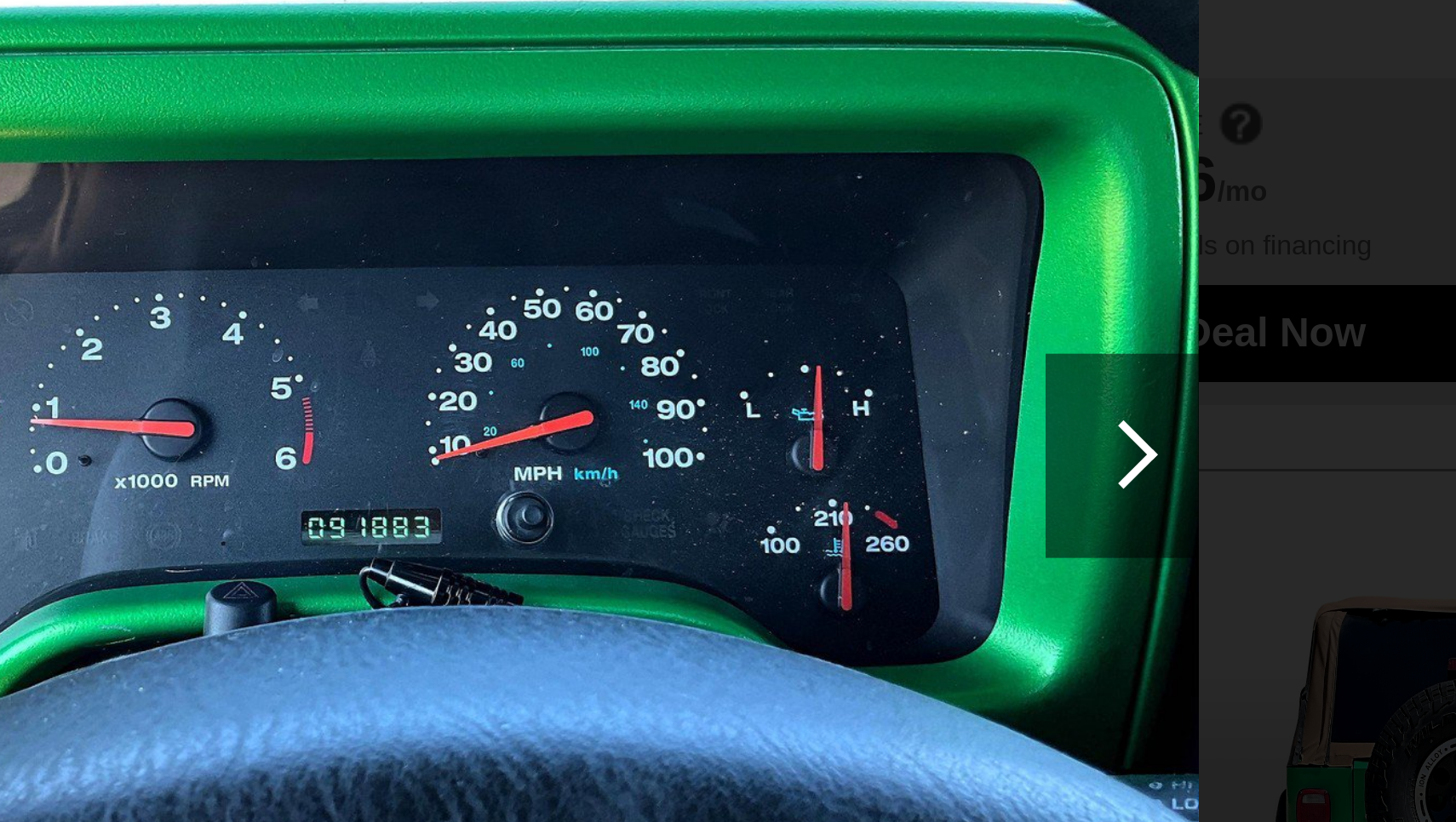
click at [968, 269] on div at bounding box center [979, 280] width 23 height 23
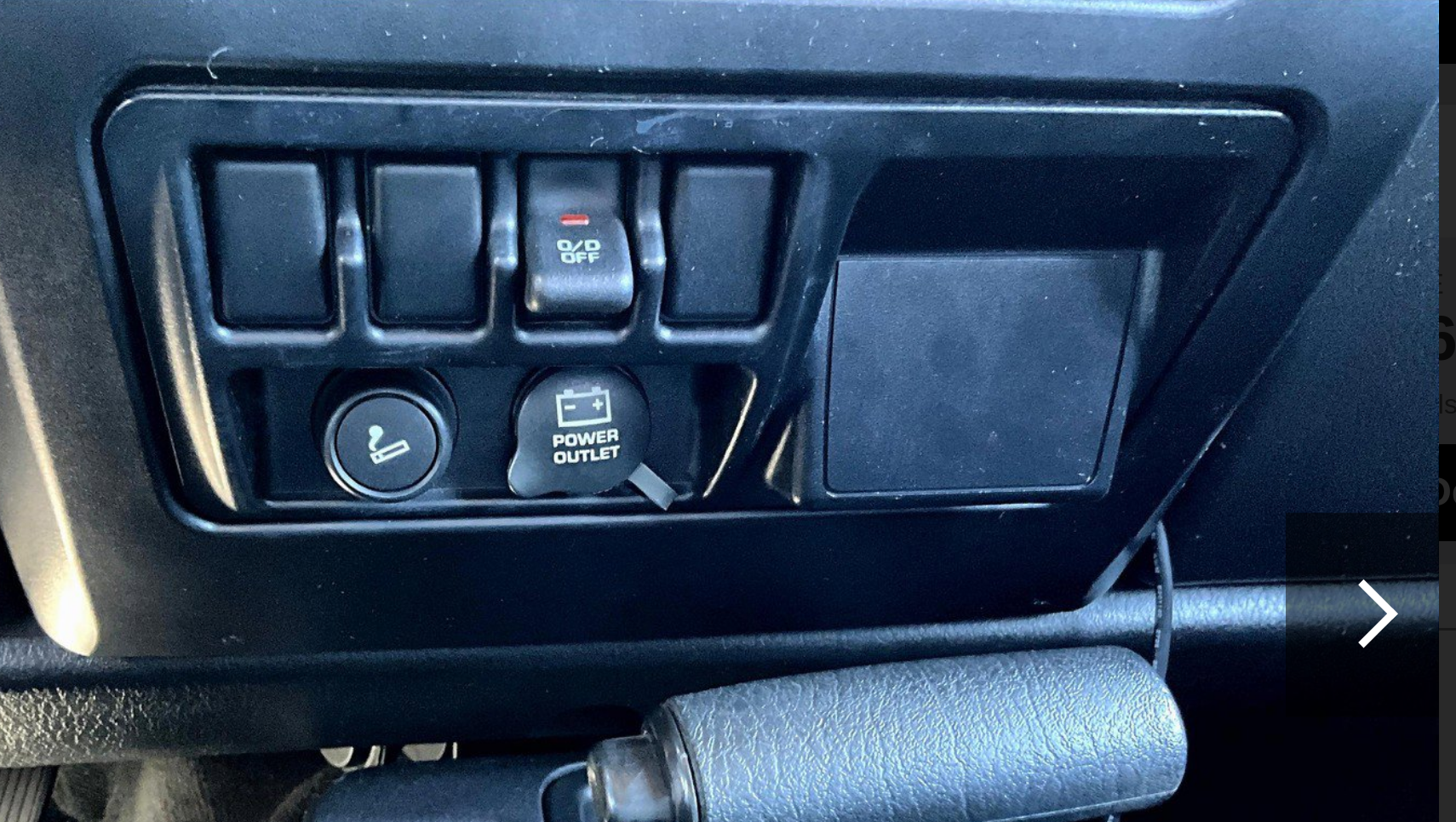
click at [968, 269] on div at bounding box center [979, 280] width 23 height 23
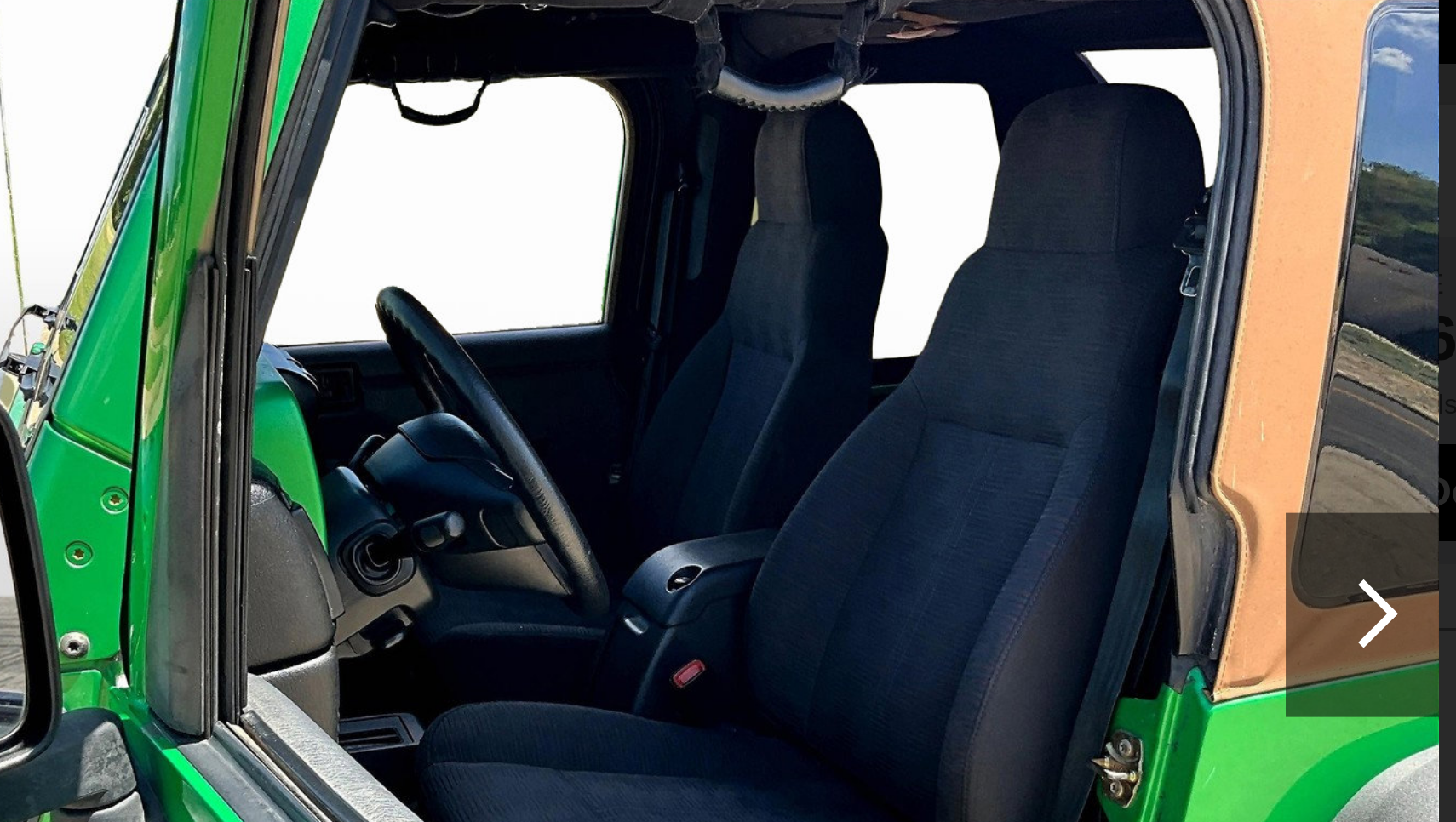
click at [968, 269] on div at bounding box center [979, 280] width 23 height 23
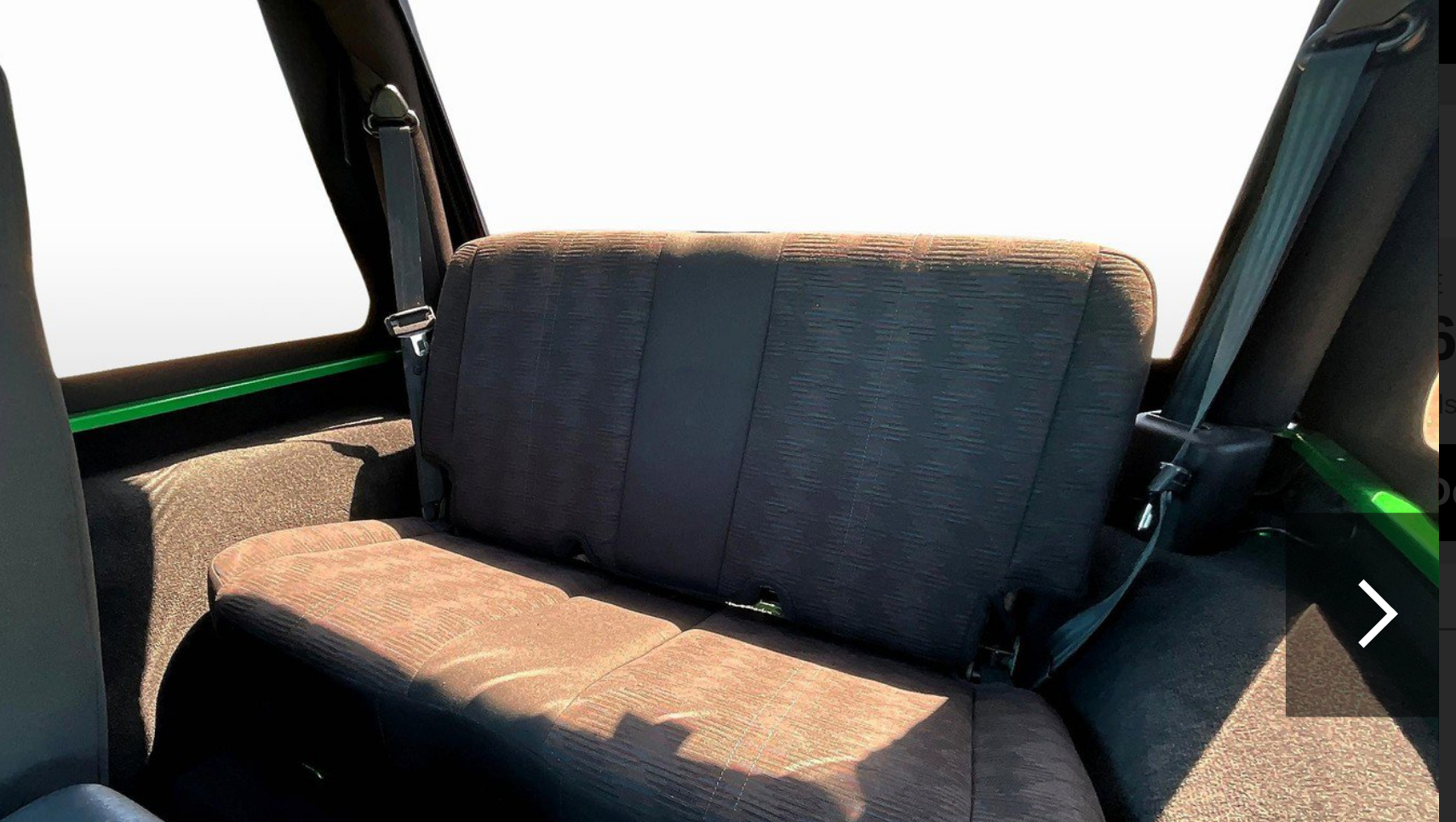
click at [968, 269] on div at bounding box center [979, 280] width 23 height 23
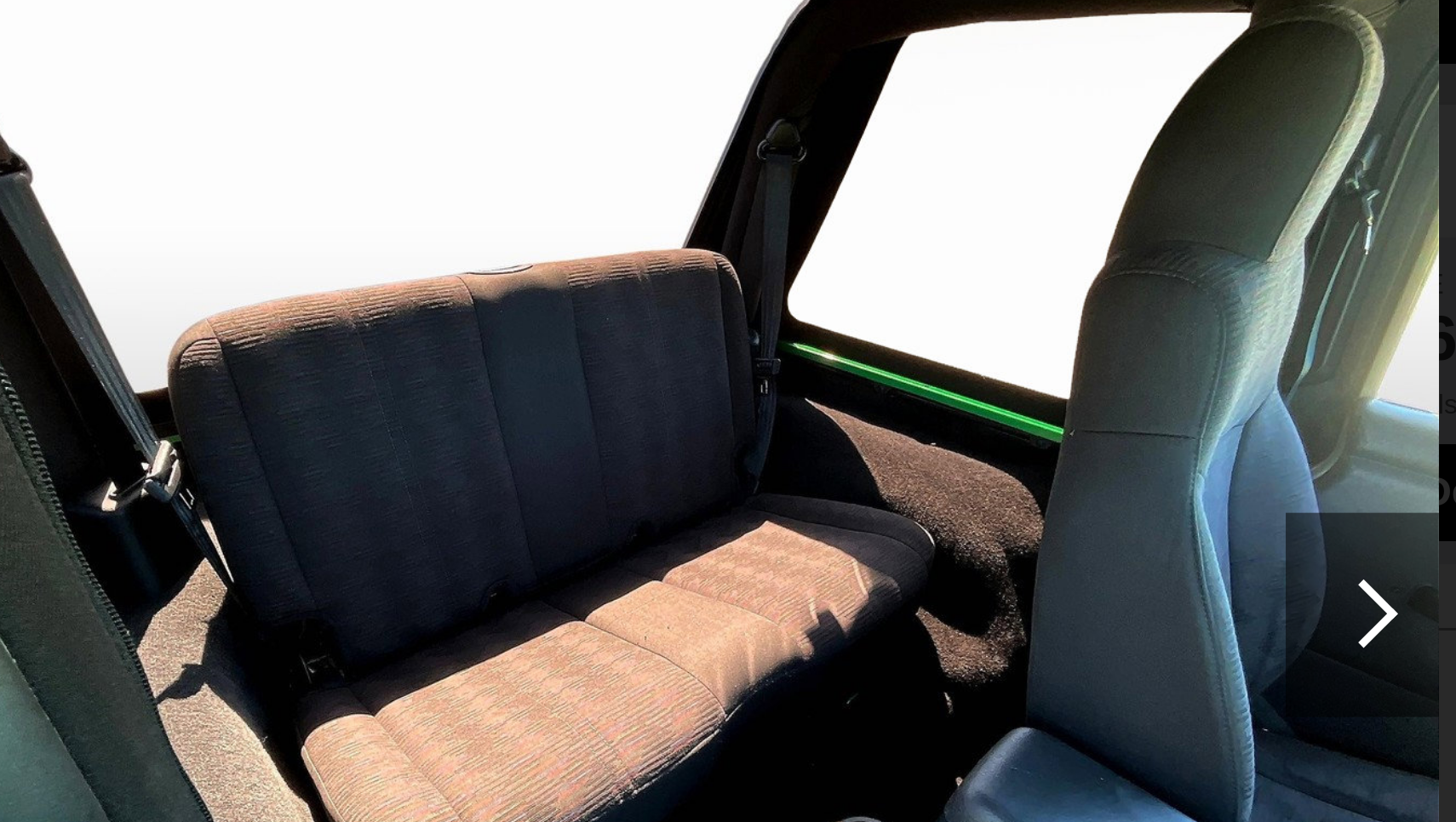
click at [968, 269] on div at bounding box center [979, 280] width 23 height 23
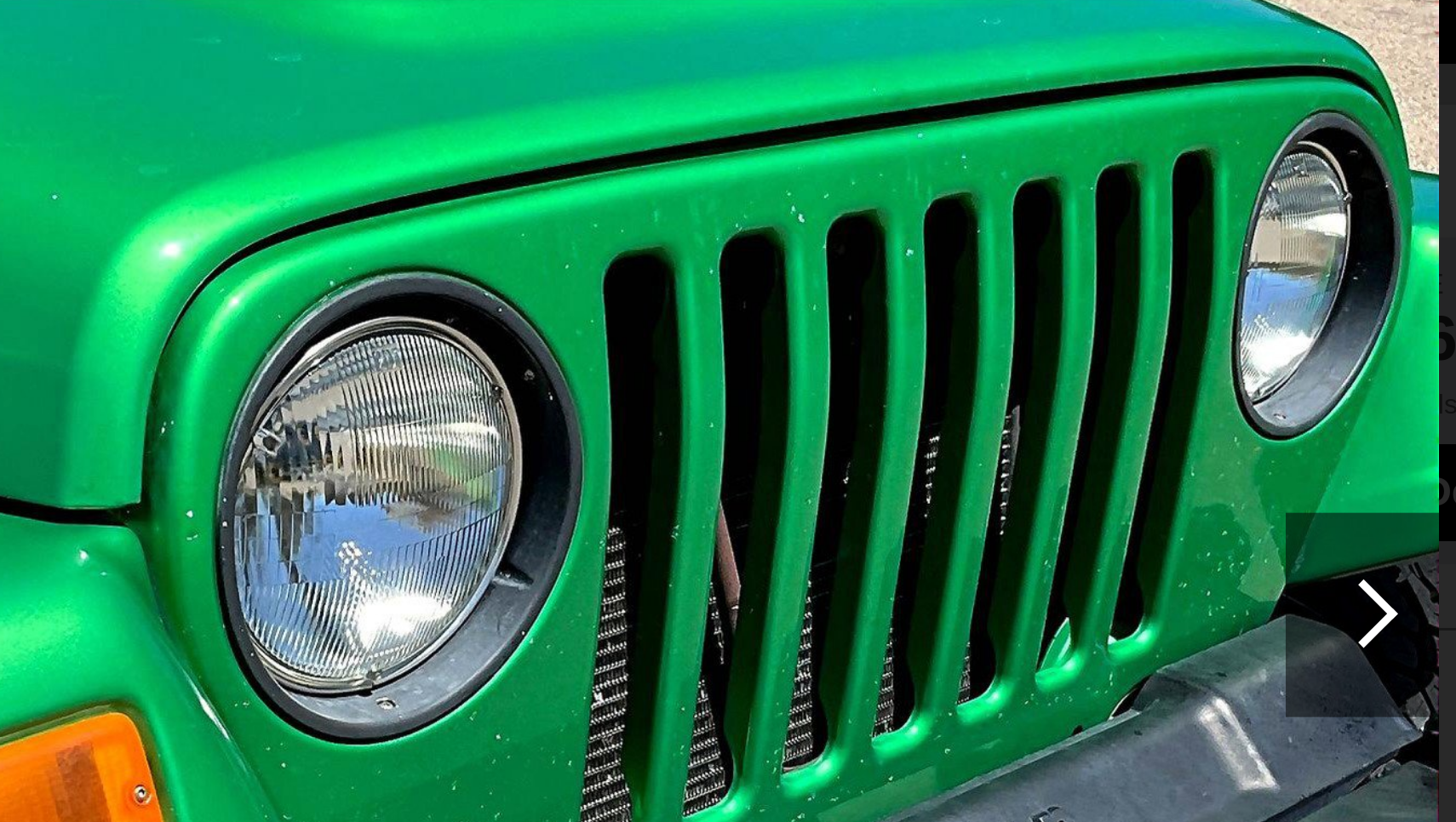
click at [968, 269] on div at bounding box center [979, 280] width 23 height 23
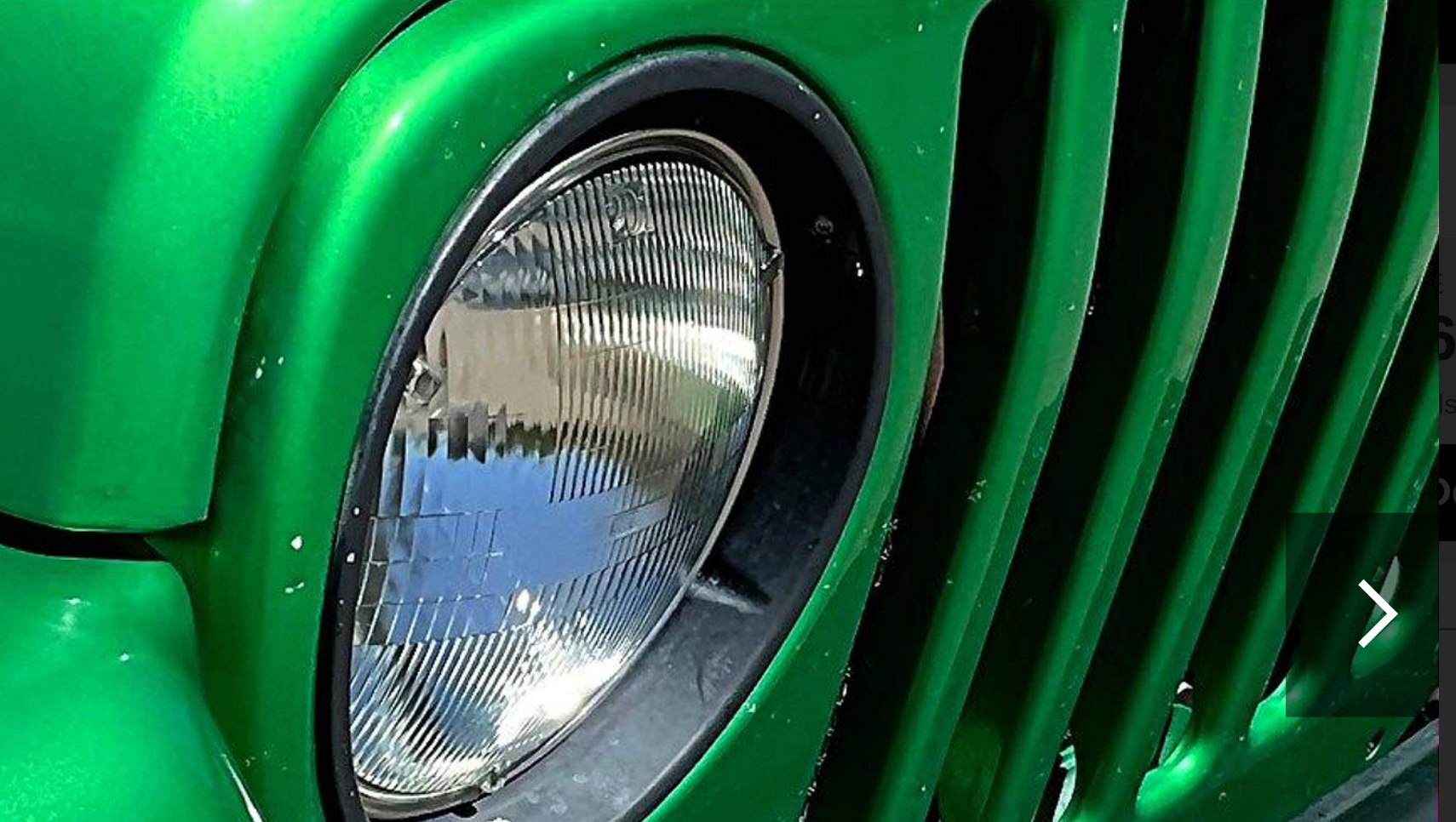
click at [968, 269] on div at bounding box center [979, 280] width 23 height 23
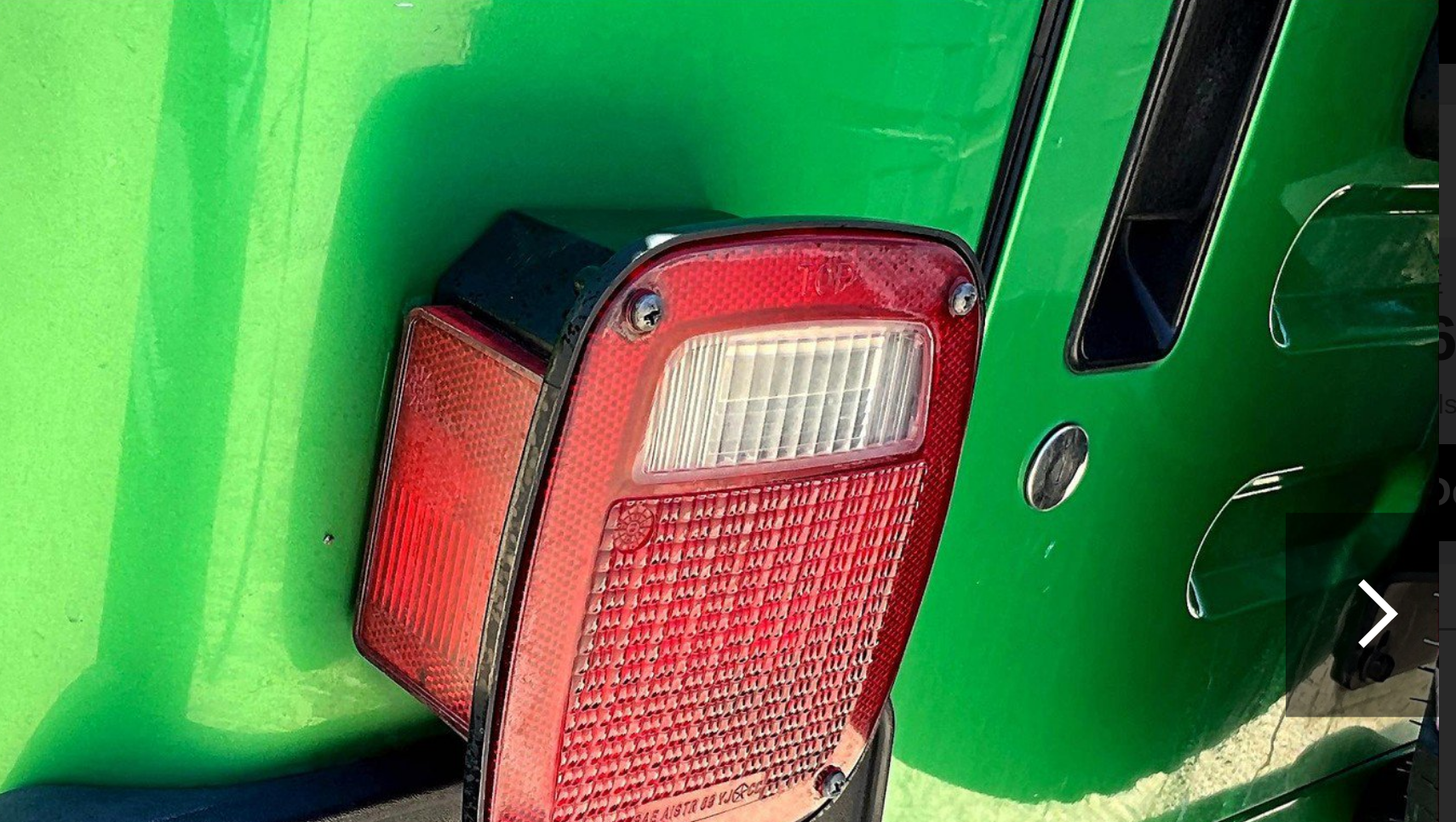
click at [968, 269] on div at bounding box center [979, 280] width 23 height 23
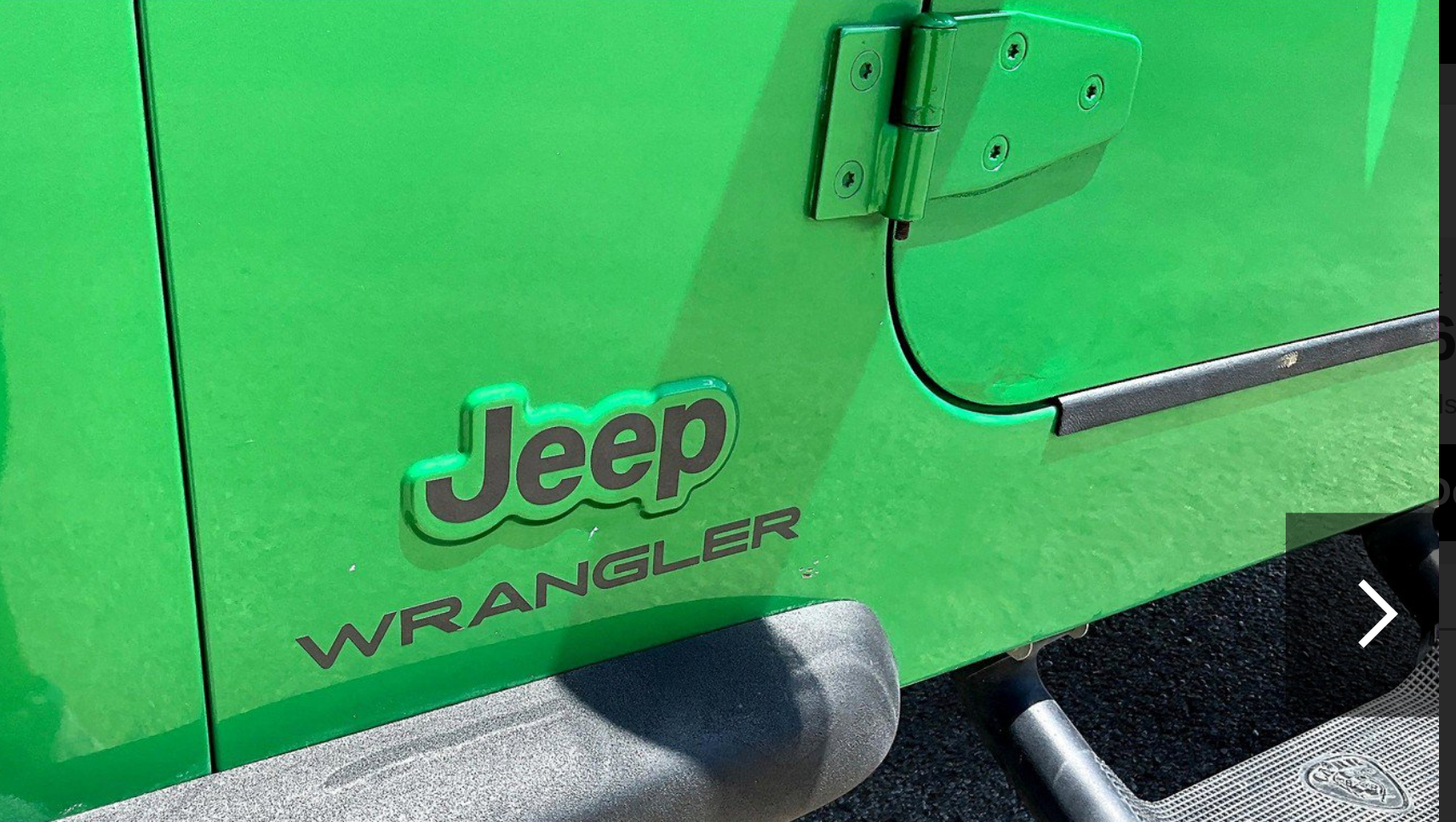
click at [968, 269] on div at bounding box center [979, 280] width 23 height 23
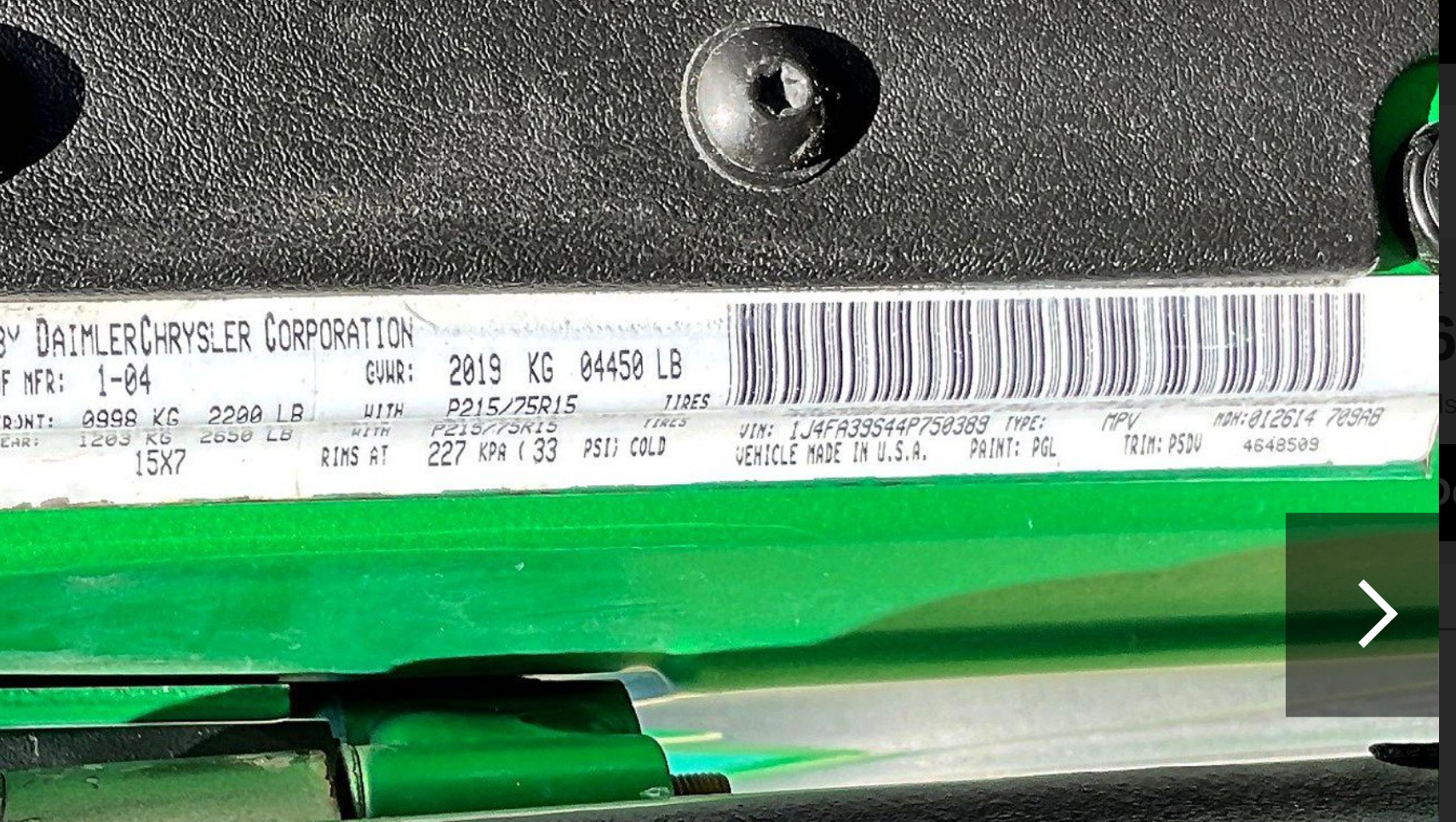
click at [968, 269] on div at bounding box center [979, 280] width 23 height 23
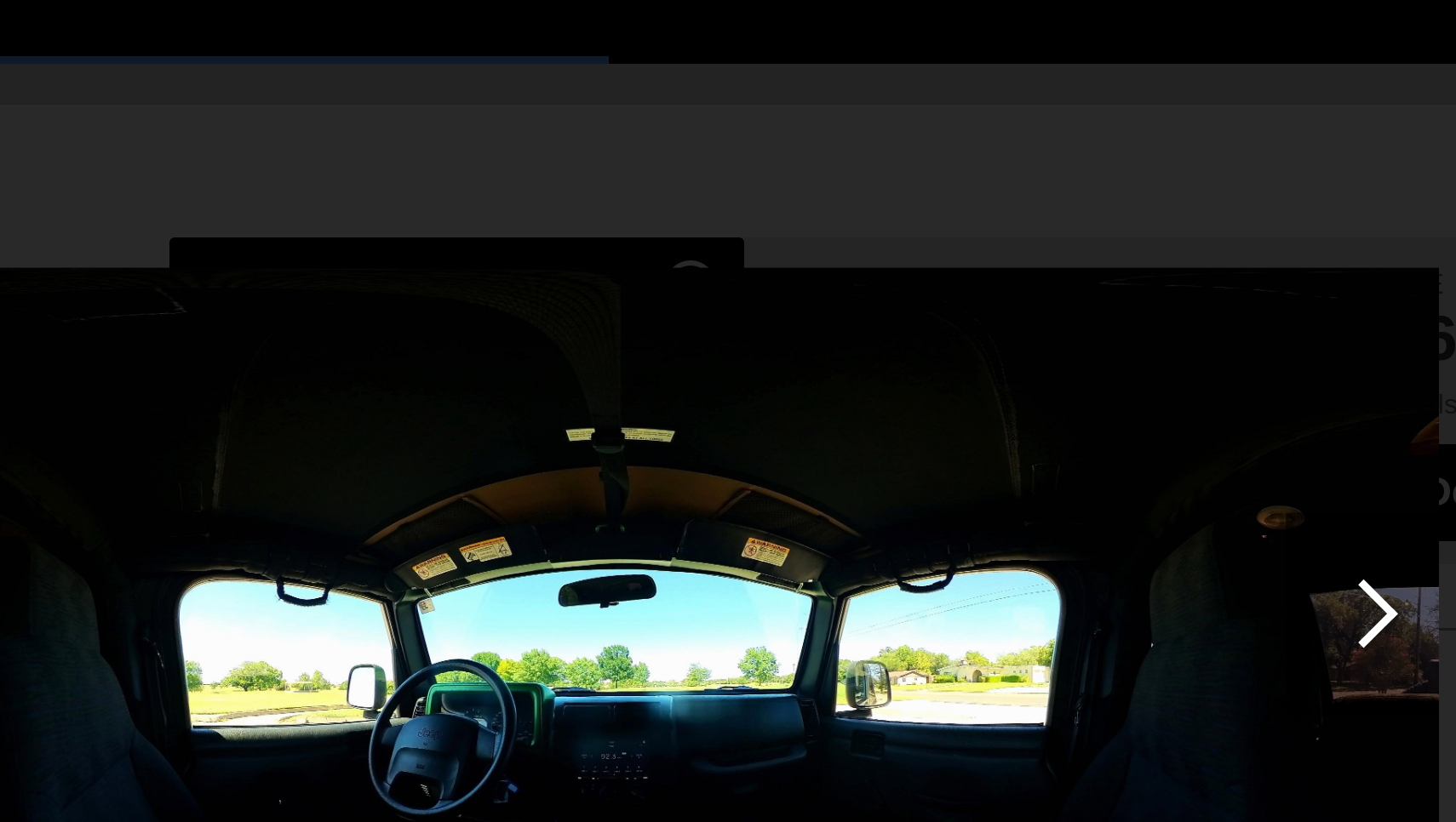
click at [968, 269] on div at bounding box center [979, 280] width 23 height 23
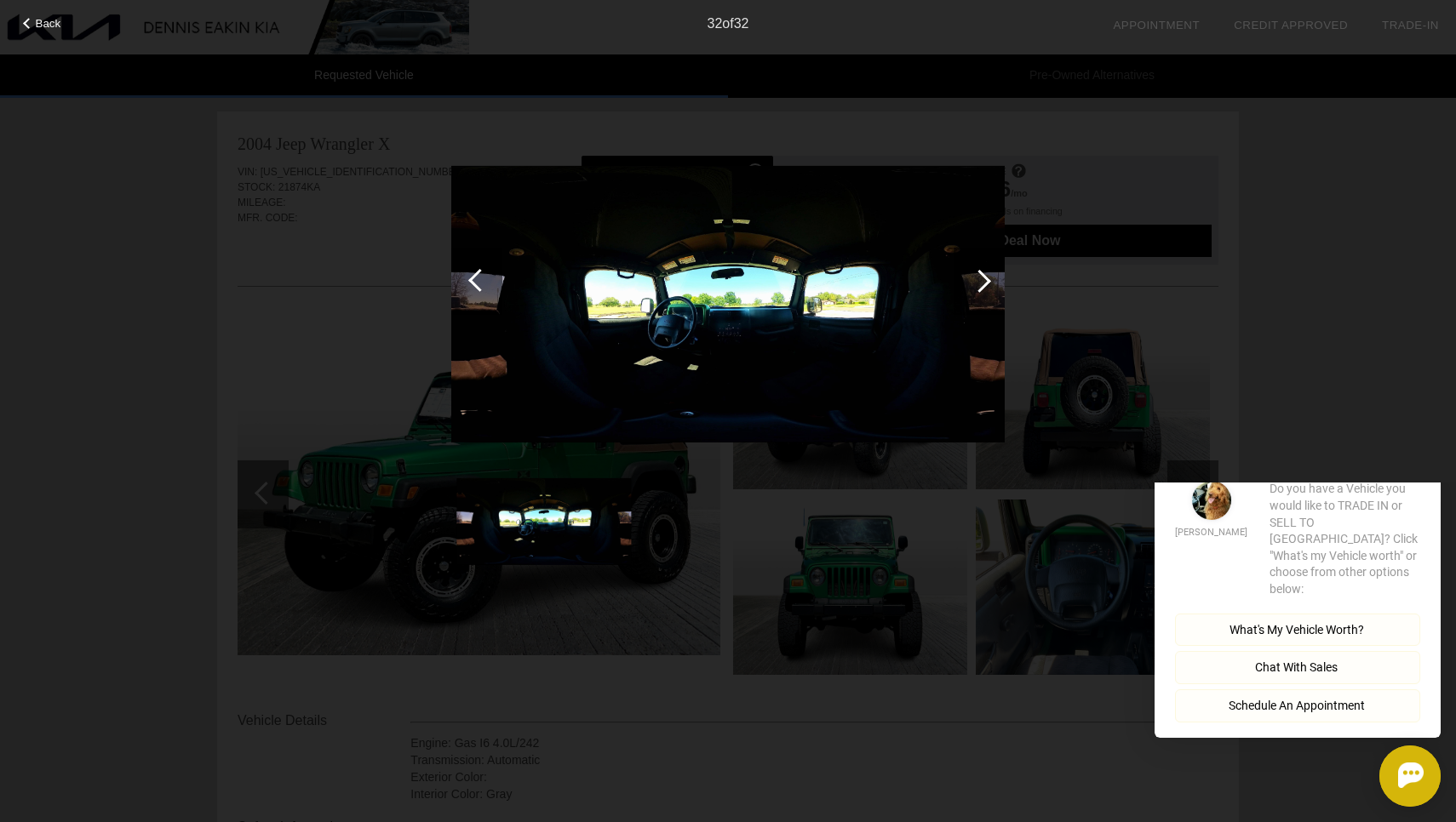
click at [61, 31] on div "32 of 32" at bounding box center [728, 17] width 1456 height 34
click at [46, 27] on span "Back" at bounding box center [49, 23] width 26 height 13
click at [46, 27] on img at bounding box center [234, 27] width 469 height 55
